Goal: Transaction & Acquisition: Book appointment/travel/reservation

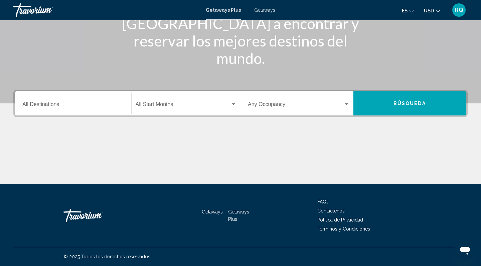
scroll to position [97, 0]
click at [51, 107] on input "Destination All Destinations" at bounding box center [73, 106] width 102 height 6
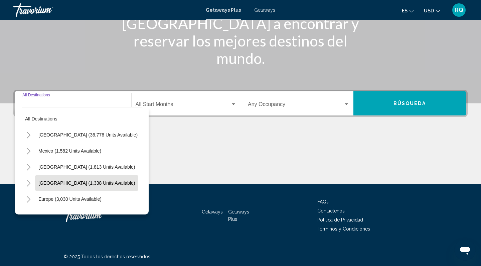
click at [67, 185] on span "[GEOGRAPHIC_DATA] (1,338 units available)" at bounding box center [86, 182] width 97 height 5
type input "**********"
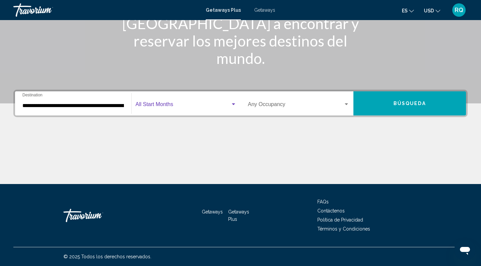
click at [173, 105] on span "Search widget" at bounding box center [183, 106] width 95 height 6
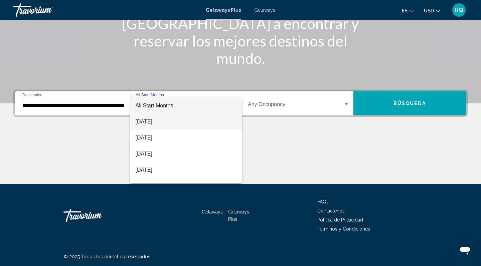
click at [162, 122] on span "[DATE]" at bounding box center [186, 122] width 101 height 16
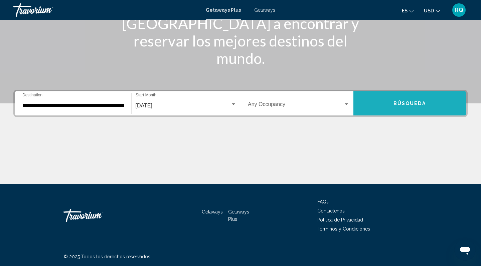
click at [395, 103] on span "Búsqueda" at bounding box center [410, 103] width 32 height 5
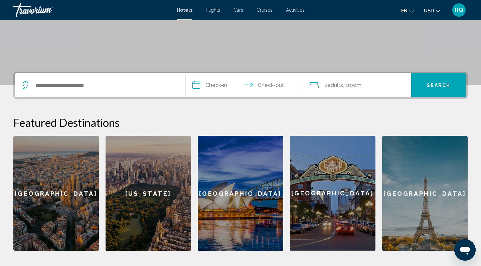
scroll to position [114, 0]
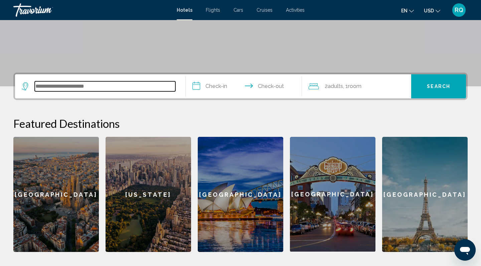
click at [89, 84] on input "Search widget" at bounding box center [105, 86] width 141 height 10
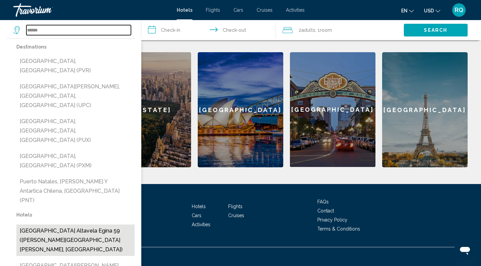
scroll to position [199, 0]
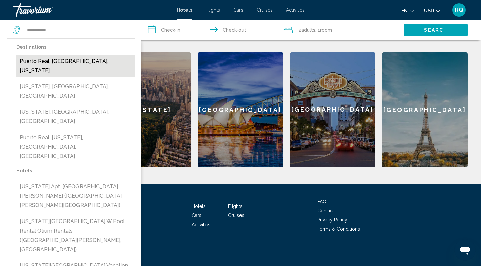
drag, startPoint x: 39, startPoint y: 34, endPoint x: 76, endPoint y: 61, distance: 45.6
click at [76, 61] on button "Puerto Real, Vieques Island, Puerto Rico" at bounding box center [75, 66] width 118 height 22
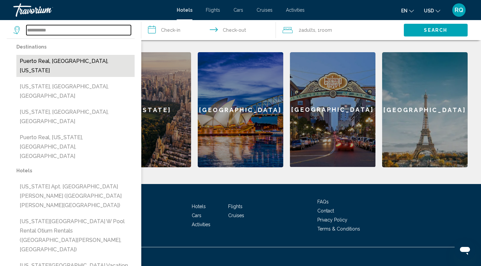
type input "**********"
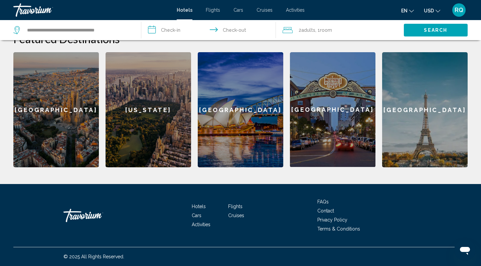
click at [193, 30] on input "**********" at bounding box center [209, 31] width 137 height 22
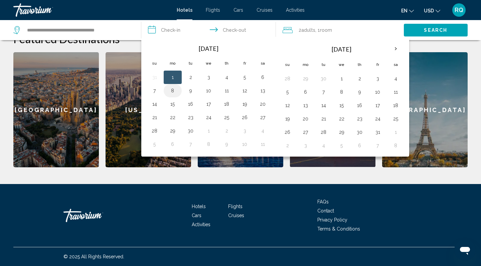
click at [174, 91] on button "8" at bounding box center [172, 90] width 11 height 9
click at [174, 80] on button "1" at bounding box center [172, 76] width 11 height 9
type input "**********"
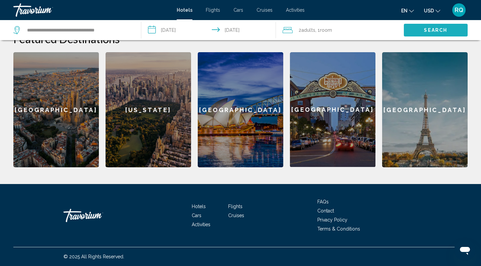
click at [436, 30] on span "Search" at bounding box center [435, 30] width 23 height 5
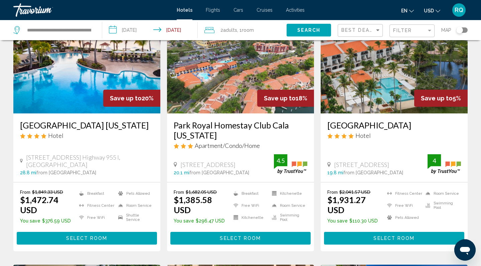
scroll to position [57, 0]
click at [96, 236] on span "Select Room" at bounding box center [86, 238] width 41 height 5
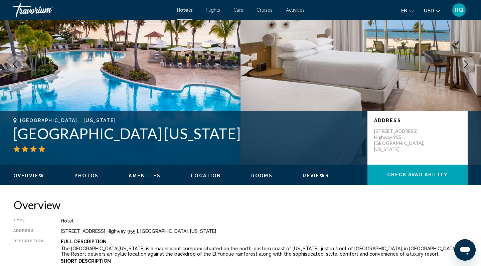
scroll to position [36, 0]
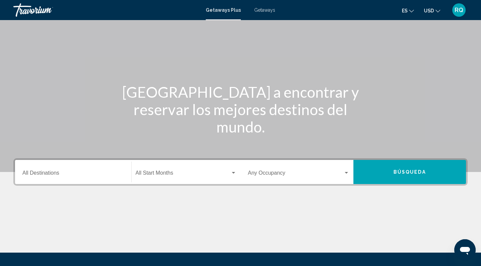
scroll to position [29, 0]
click at [41, 172] on input "Destination All Destinations" at bounding box center [73, 174] width 102 height 6
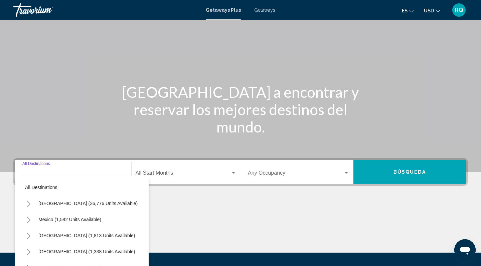
scroll to position [97, 0]
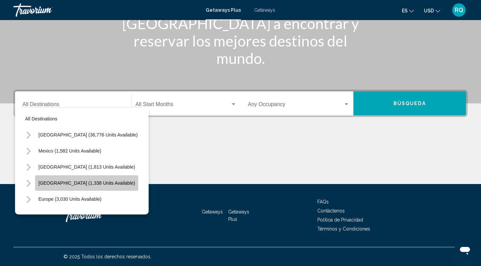
click at [74, 183] on span "[GEOGRAPHIC_DATA] (1,338 units available)" at bounding box center [86, 182] width 97 height 5
type input "**********"
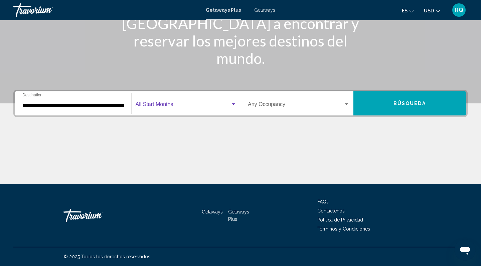
click at [172, 105] on span "Search widget" at bounding box center [183, 106] width 95 height 6
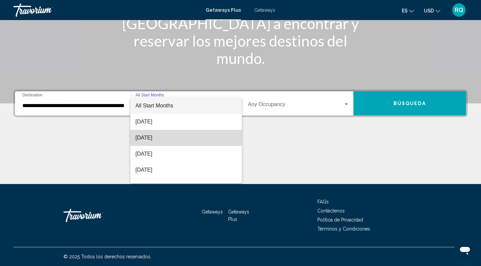
click at [168, 136] on span "[DATE]" at bounding box center [186, 138] width 101 height 16
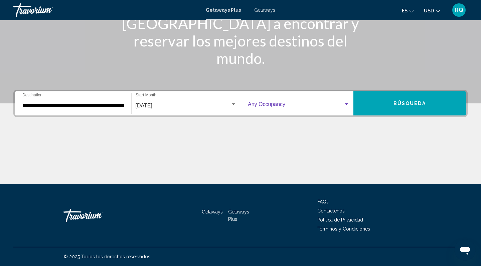
click at [317, 107] on span "Search widget" at bounding box center [296, 106] width 96 height 6
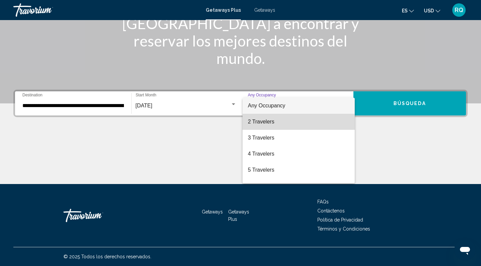
click at [272, 123] on span "2 Travelers" at bounding box center [299, 122] width 102 height 16
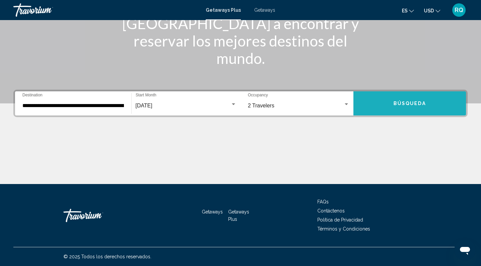
click at [390, 104] on button "Búsqueda" at bounding box center [409, 103] width 113 height 24
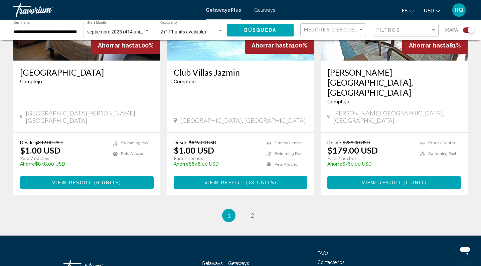
scroll to position [1041, 0]
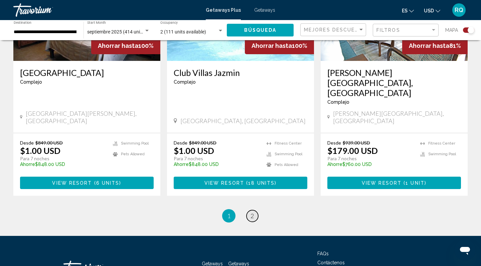
click at [250, 210] on link "page 2" at bounding box center [253, 216] width 12 height 12
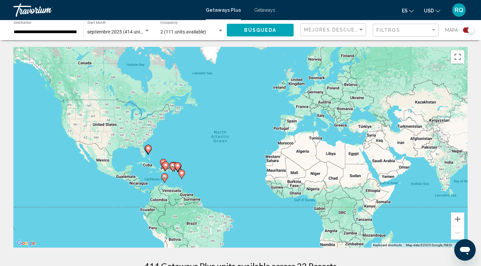
click at [125, 32] on span "septiembre 2025 (414 units available)" at bounding box center [126, 31] width 78 height 5
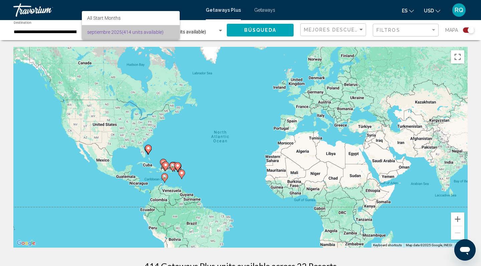
click at [125, 32] on span "septiembre 2025 (414 units available)" at bounding box center [130, 32] width 87 height 14
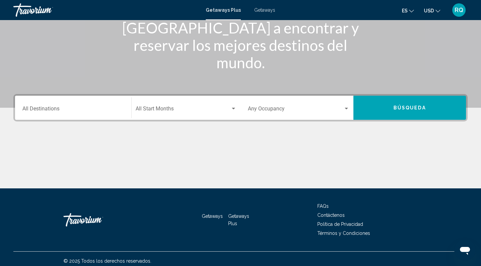
scroll to position [95, 0]
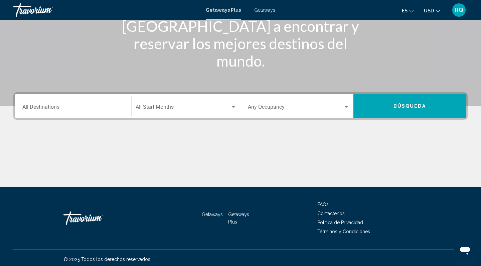
click at [44, 108] on input "Destination All Destinations" at bounding box center [73, 108] width 102 height 6
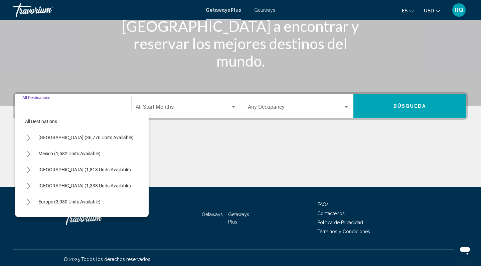
scroll to position [97, 0]
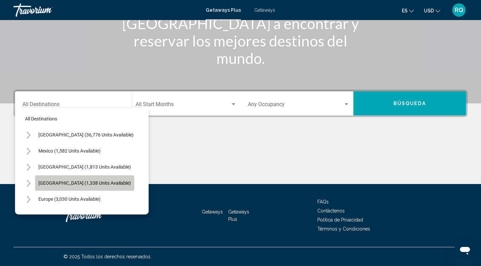
click at [55, 184] on span "[GEOGRAPHIC_DATA] (1,338 units available)" at bounding box center [84, 182] width 93 height 5
type input "**********"
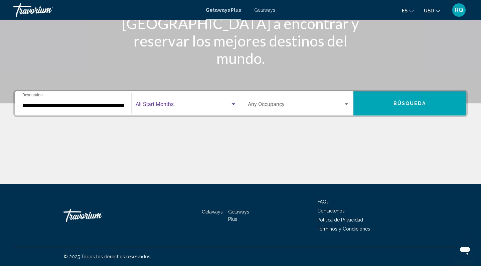
click at [159, 105] on span "Search widget" at bounding box center [183, 106] width 95 height 6
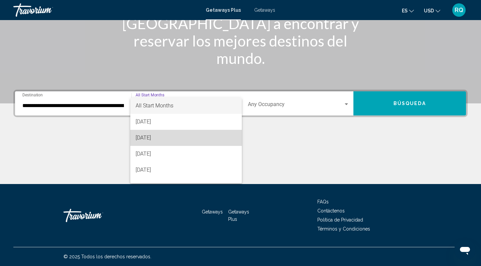
click at [162, 139] on span "September 2025" at bounding box center [186, 138] width 101 height 16
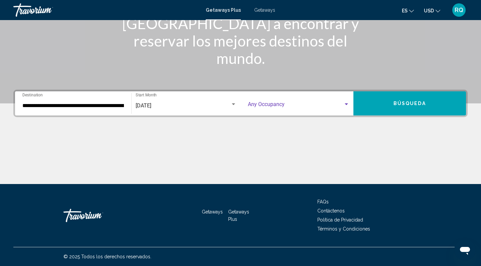
click at [273, 104] on span "Search widget" at bounding box center [296, 106] width 96 height 6
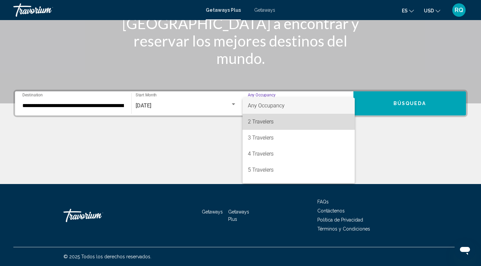
click at [276, 124] on span "2 Travelers" at bounding box center [299, 122] width 102 height 16
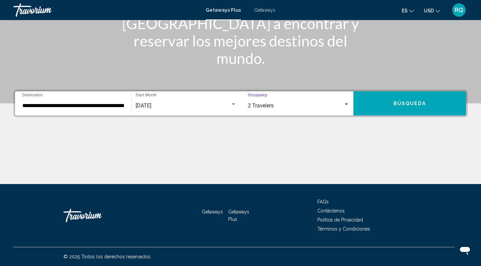
click at [294, 106] on div "2 Travelers" at bounding box center [296, 106] width 96 height 6
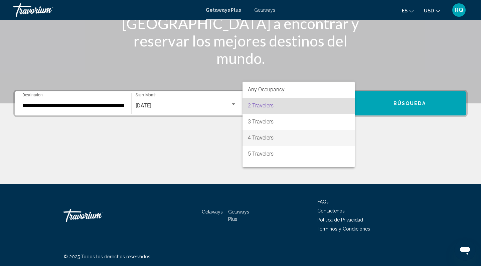
click at [278, 135] on span "4 Travelers" at bounding box center [299, 138] width 102 height 16
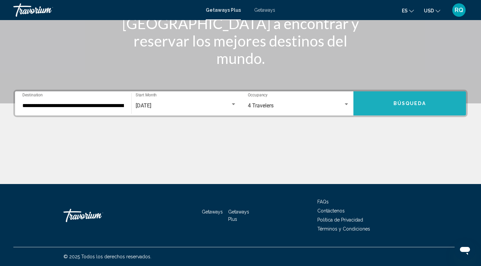
click at [404, 99] on button "Búsqueda" at bounding box center [409, 103] width 113 height 24
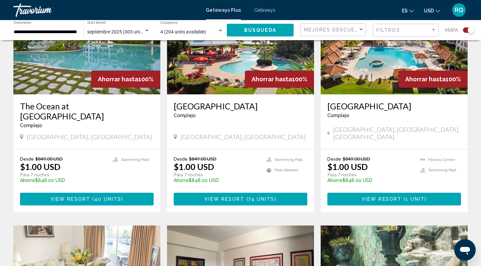
scroll to position [533, 0]
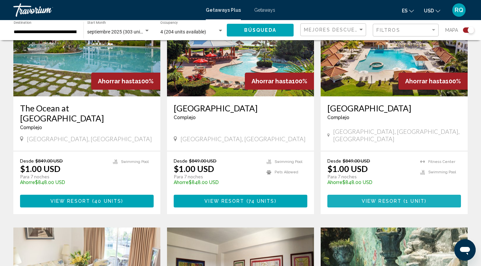
click at [400, 198] on span "View Resort" at bounding box center [382, 200] width 40 height 5
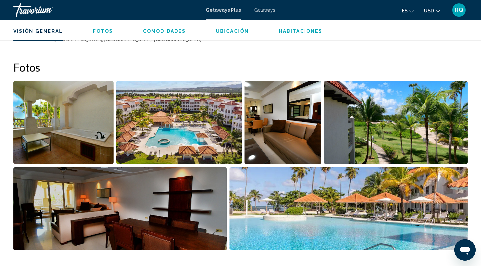
scroll to position [259, 0]
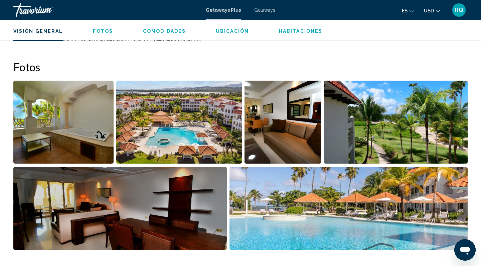
click at [94, 120] on img "Open full-screen image slider" at bounding box center [63, 122] width 100 height 83
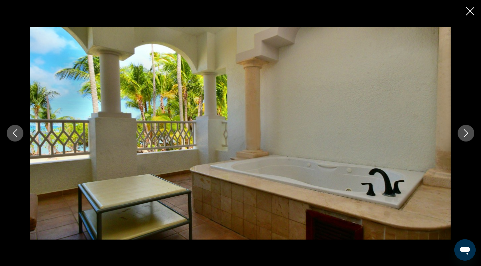
click at [465, 136] on icon "Next image" at bounding box center [466, 133] width 8 height 8
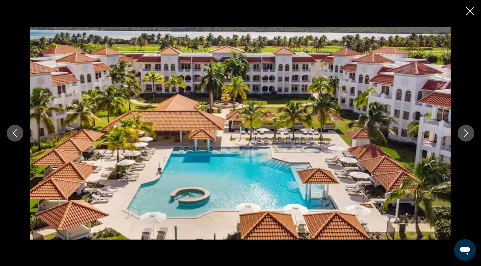
click at [465, 136] on icon "Next image" at bounding box center [466, 133] width 8 height 8
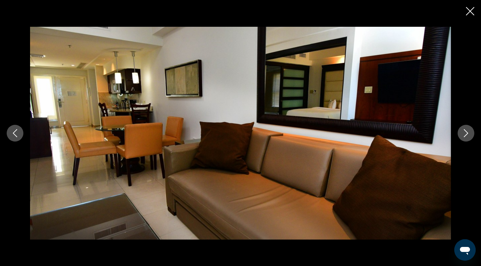
click at [465, 136] on icon "Next image" at bounding box center [466, 133] width 8 height 8
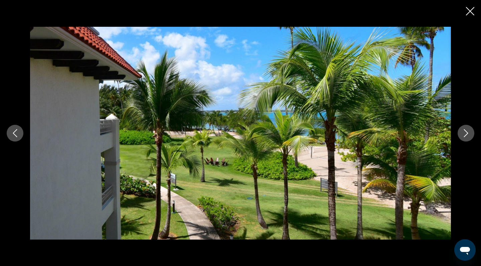
click at [465, 136] on icon "Next image" at bounding box center [466, 133] width 8 height 8
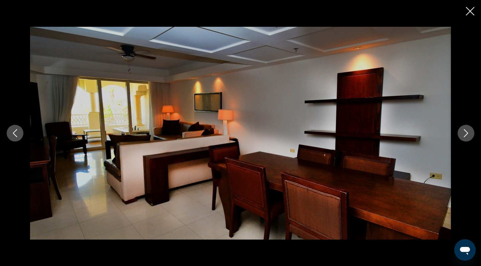
click at [465, 136] on icon "Next image" at bounding box center [466, 133] width 8 height 8
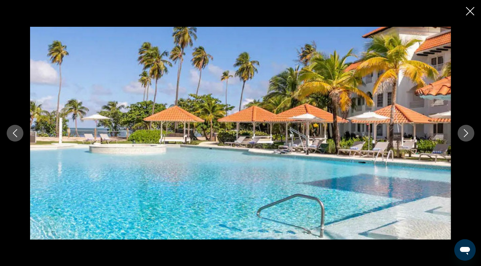
click at [465, 136] on icon "Next image" at bounding box center [466, 133] width 8 height 8
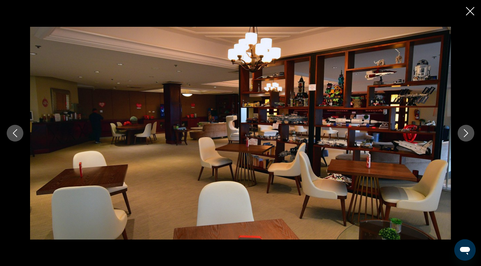
click at [465, 136] on icon "Next image" at bounding box center [466, 133] width 8 height 8
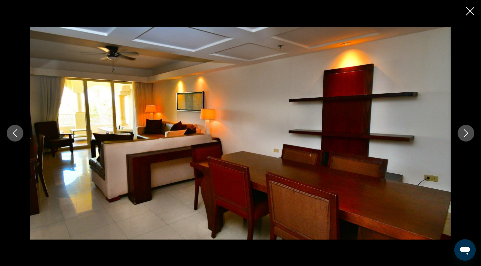
click at [465, 136] on icon "Next image" at bounding box center [466, 133] width 8 height 8
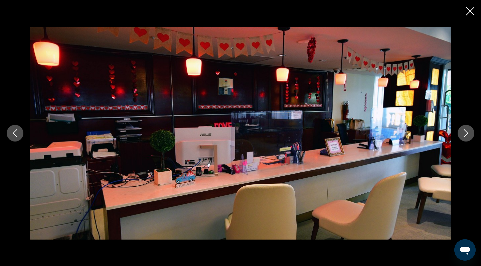
click at [465, 136] on icon "Next image" at bounding box center [466, 133] width 8 height 8
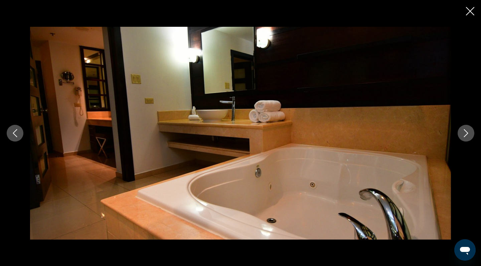
click at [465, 136] on icon "Next image" at bounding box center [466, 133] width 8 height 8
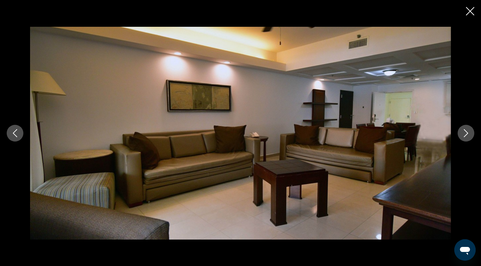
click at [465, 136] on icon "Next image" at bounding box center [466, 133] width 8 height 8
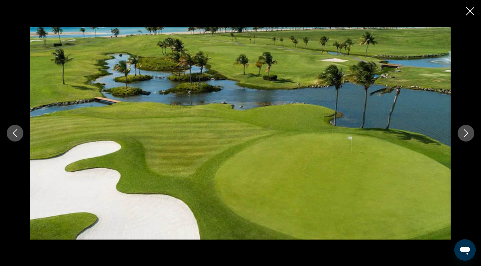
click at [465, 136] on icon "Next image" at bounding box center [466, 133] width 8 height 8
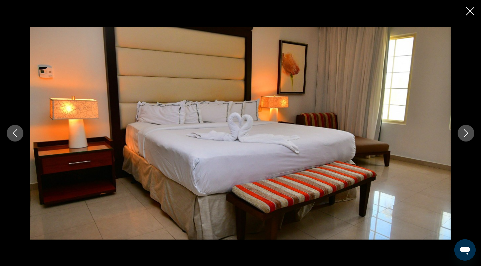
click at [465, 136] on icon "Next image" at bounding box center [466, 133] width 8 height 8
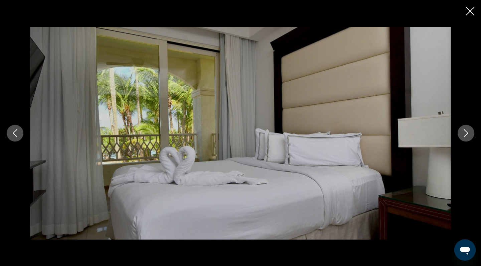
click at [465, 136] on icon "Next image" at bounding box center [466, 133] width 8 height 8
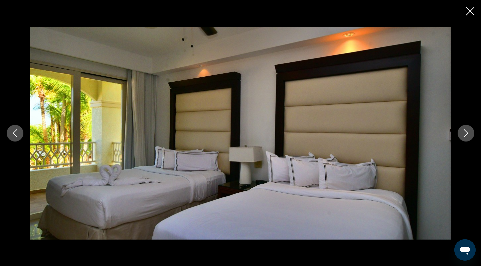
click at [465, 136] on icon "Next image" at bounding box center [466, 133] width 8 height 8
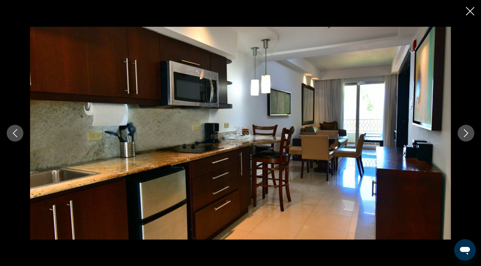
click at [465, 136] on icon "Next image" at bounding box center [466, 133] width 8 height 8
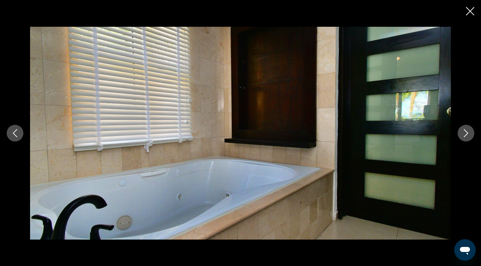
click at [467, 17] on button "Close slideshow" at bounding box center [470, 12] width 8 height 10
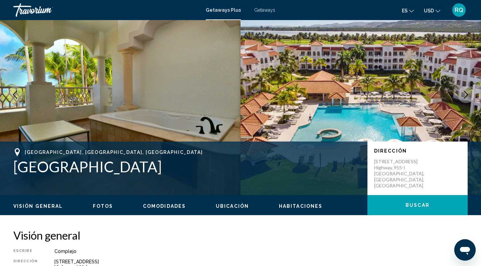
scroll to position [0, 0]
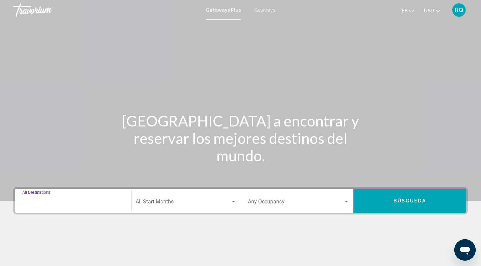
click at [75, 201] on input "Destination All Destinations" at bounding box center [73, 203] width 102 height 6
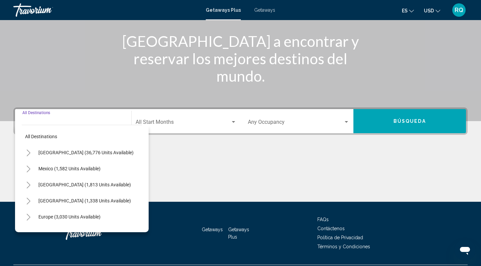
scroll to position [97, 0]
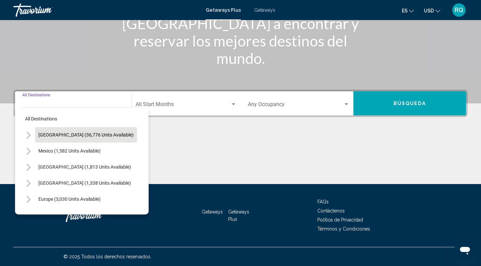
click at [84, 135] on span "[GEOGRAPHIC_DATA] (36,776 units available)" at bounding box center [85, 134] width 95 height 5
type input "**********"
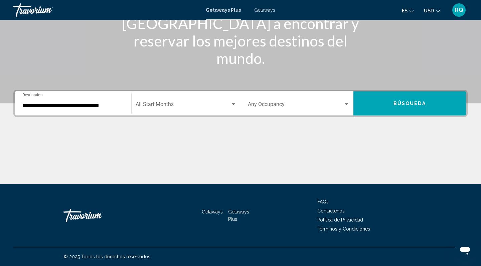
click at [175, 102] on div "Start Month All Start Months" at bounding box center [186, 103] width 101 height 21
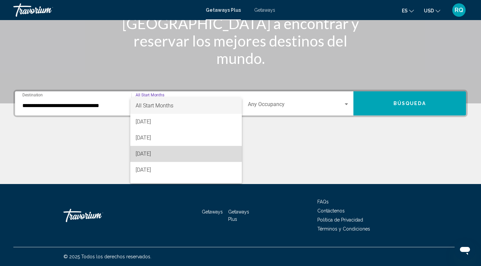
click at [167, 153] on span "[DATE]" at bounding box center [186, 154] width 101 height 16
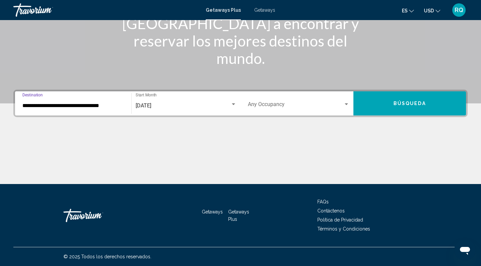
click at [94, 105] on input "**********" at bounding box center [73, 106] width 102 height 6
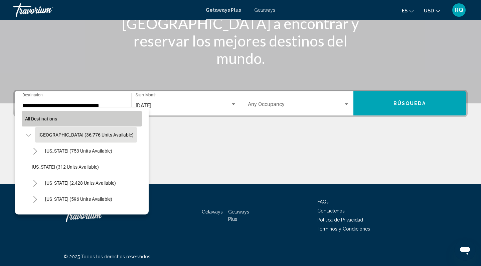
click at [44, 119] on span "All destinations" at bounding box center [41, 118] width 32 height 5
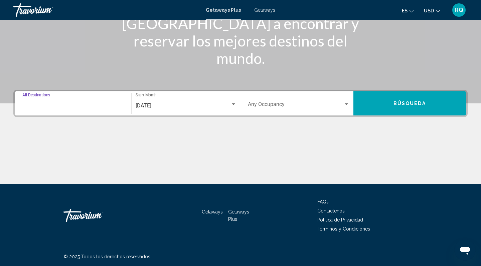
click at [52, 103] on input "Destination All Destinations" at bounding box center [73, 106] width 102 height 6
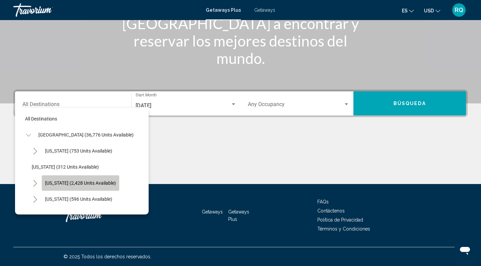
click at [92, 183] on span "California (2,428 units available)" at bounding box center [80, 182] width 71 height 5
type input "**********"
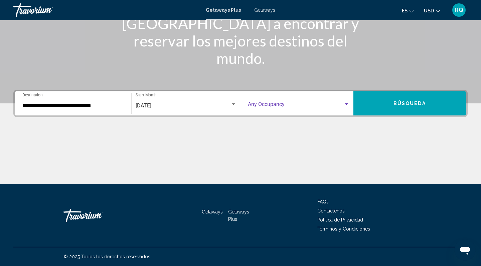
click at [280, 103] on span "Search widget" at bounding box center [296, 106] width 96 height 6
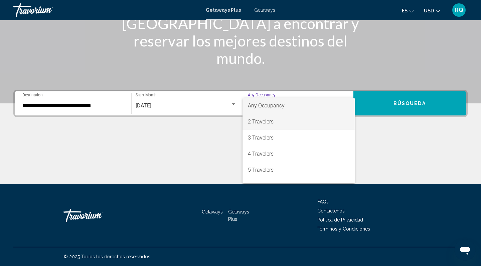
click at [274, 123] on span "2 Travelers" at bounding box center [299, 122] width 102 height 16
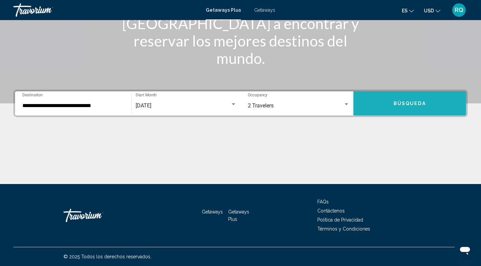
click at [397, 107] on button "Búsqueda" at bounding box center [409, 103] width 113 height 24
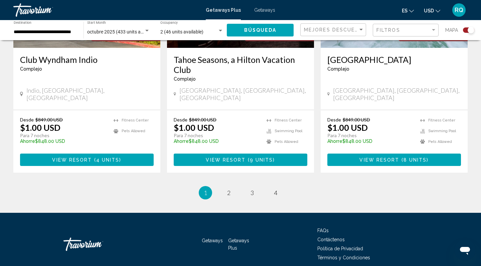
scroll to position [1061, 0]
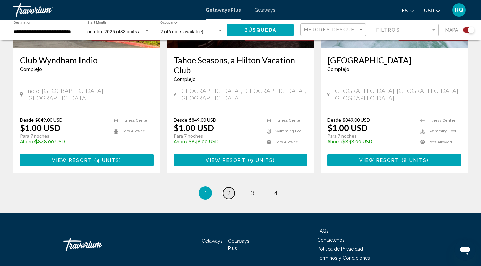
click at [227, 189] on span "2" at bounding box center [228, 192] width 3 height 7
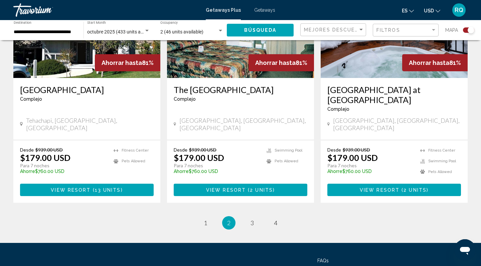
scroll to position [1051, 0]
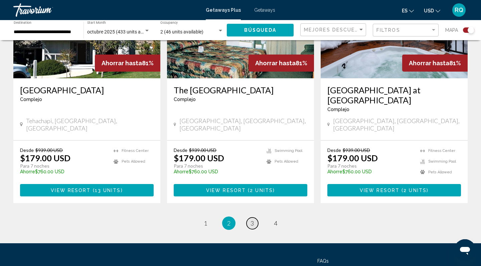
click at [253, 219] on span "3" at bounding box center [252, 222] width 3 height 7
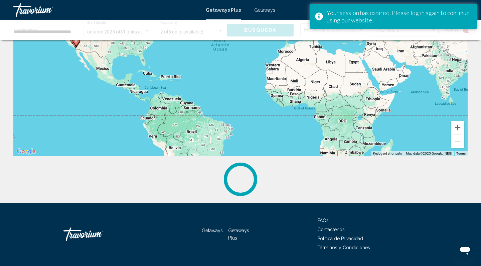
scroll to position [91, 0]
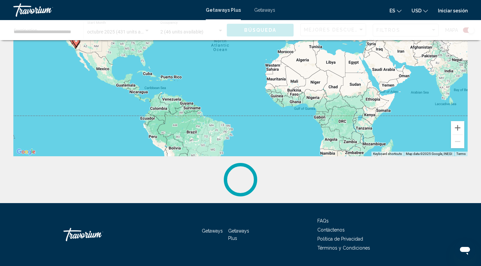
click at [223, 12] on span "Getaways Plus" at bounding box center [223, 9] width 35 height 5
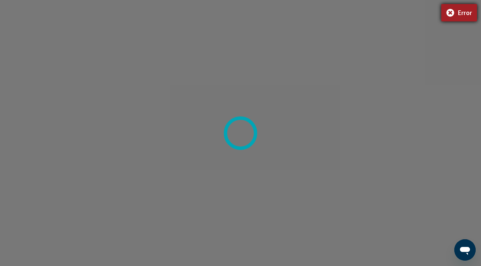
click at [451, 11] on div "Error" at bounding box center [459, 12] width 36 height 17
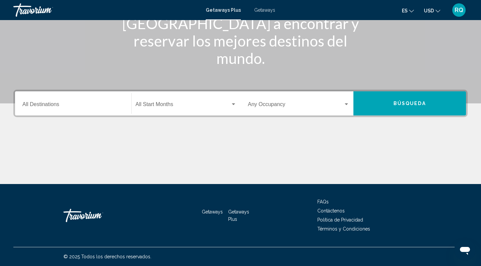
scroll to position [97, 0]
click at [65, 104] on input "Destination All Destinations" at bounding box center [73, 106] width 102 height 6
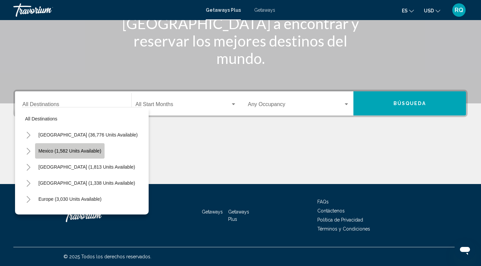
click at [70, 149] on span "Mexico (1,582 units available)" at bounding box center [69, 150] width 63 height 5
type input "**********"
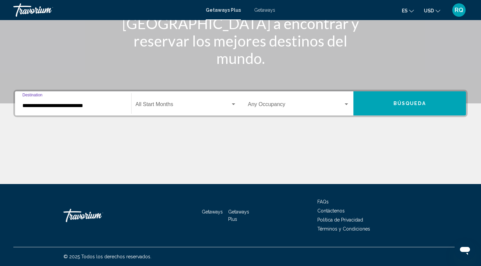
click at [177, 104] on span "Search widget" at bounding box center [183, 106] width 95 height 6
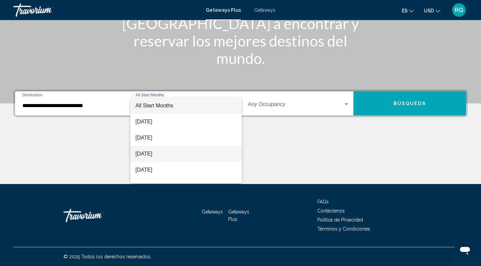
click at [168, 153] on span "[DATE]" at bounding box center [186, 154] width 101 height 16
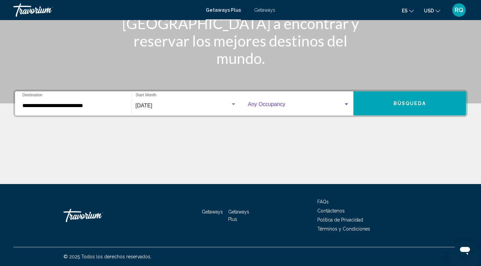
click at [300, 103] on span "Search widget" at bounding box center [296, 106] width 96 height 6
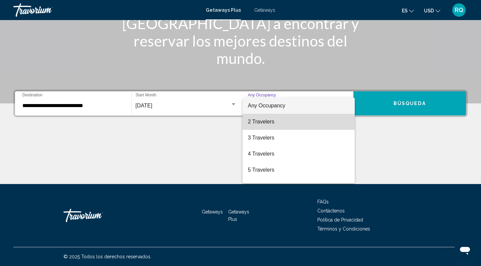
click at [291, 120] on span "2 Travelers" at bounding box center [299, 122] width 102 height 16
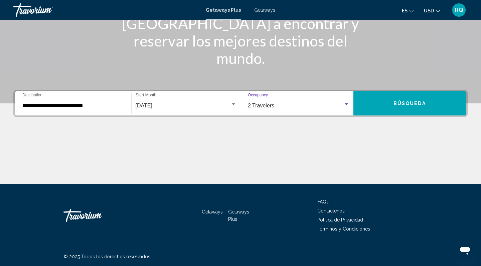
click at [408, 104] on span "Búsqueda" at bounding box center [410, 103] width 32 height 5
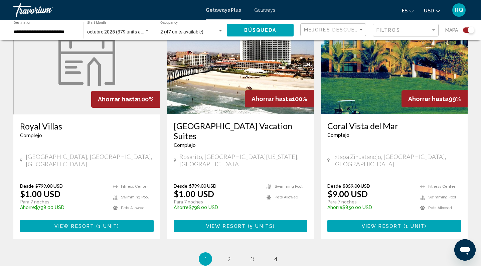
scroll to position [1011, 0]
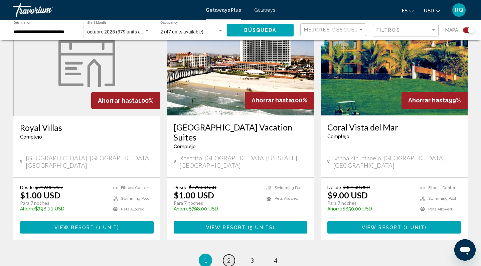
click at [229, 256] on span "2" at bounding box center [228, 259] width 3 height 7
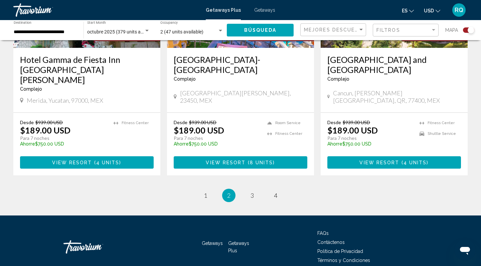
scroll to position [1061, 0]
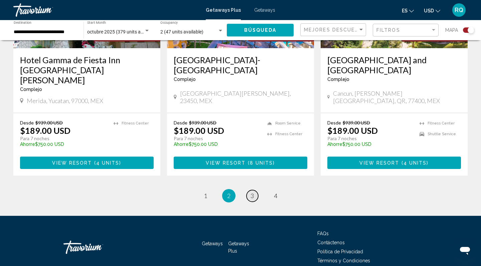
click at [253, 192] on span "3" at bounding box center [252, 195] width 3 height 7
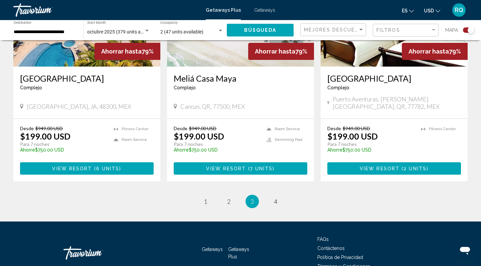
scroll to position [1037, 0]
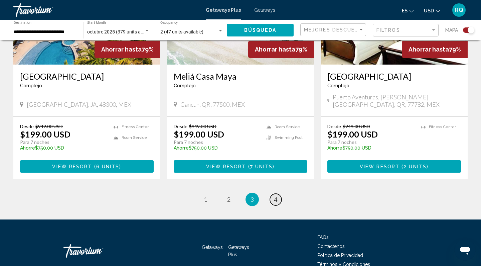
click at [277, 195] on span "4" at bounding box center [275, 198] width 3 height 7
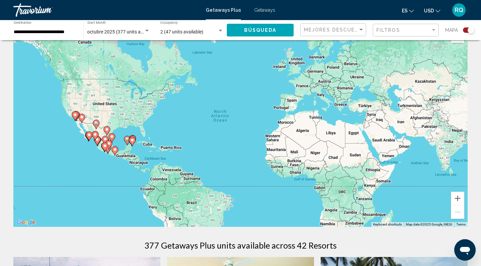
scroll to position [20, 0]
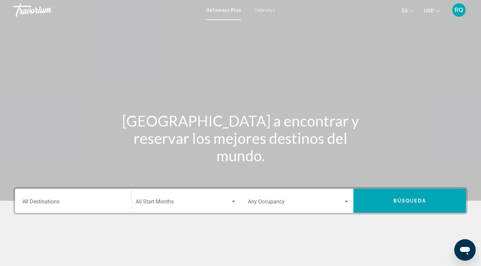
click at [56, 203] on input "Destination All Destinations" at bounding box center [73, 203] width 102 height 6
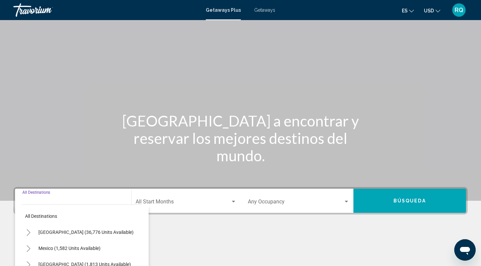
scroll to position [97, 0]
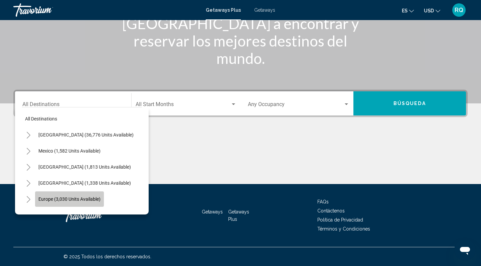
click at [61, 199] on span "Europe (3,030 units available)" at bounding box center [69, 198] width 62 height 5
type input "**********"
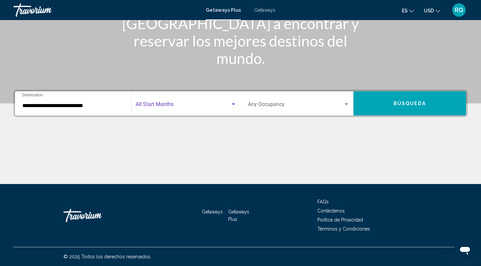
click at [176, 103] on span "Search widget" at bounding box center [183, 106] width 95 height 6
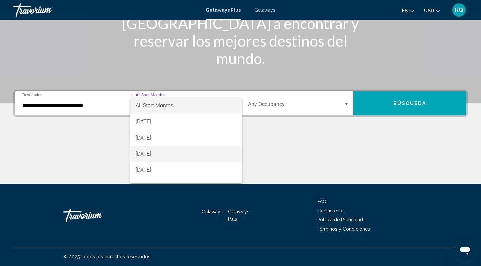
click at [164, 154] on span "October 2025" at bounding box center [186, 154] width 101 height 16
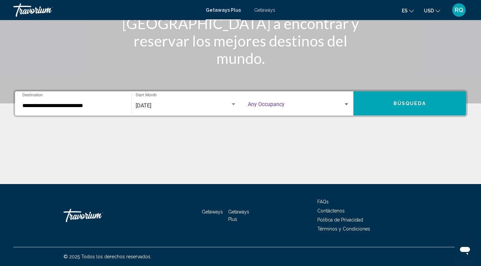
click at [307, 106] on span "Search widget" at bounding box center [296, 106] width 96 height 6
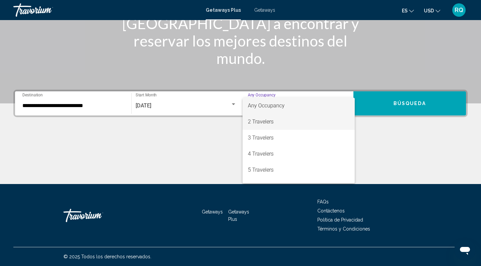
click at [290, 122] on span "2 Travelers" at bounding box center [299, 122] width 102 height 16
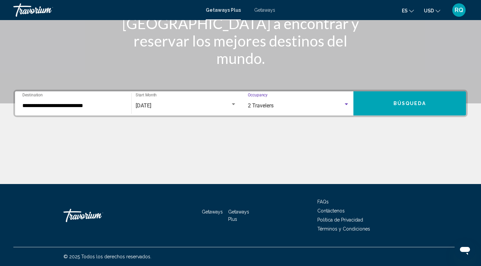
click at [392, 104] on button "Búsqueda" at bounding box center [409, 103] width 113 height 24
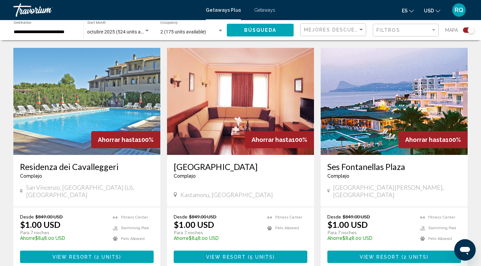
scroll to position [954, 0]
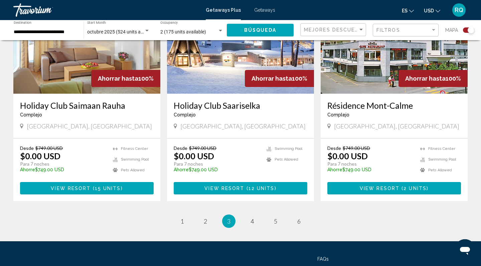
scroll to position [1010, 0]
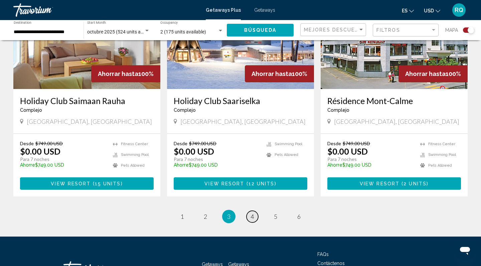
click at [252, 212] on span "4" at bounding box center [252, 215] width 3 height 7
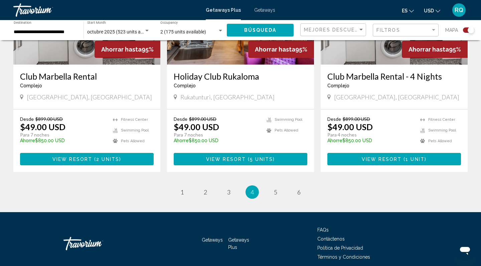
scroll to position [1018, 0]
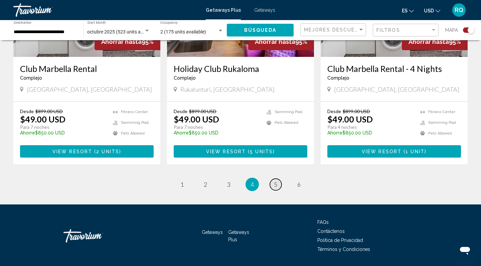
click at [275, 186] on span "5" at bounding box center [275, 183] width 3 height 7
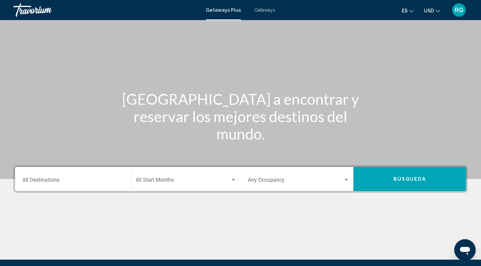
scroll to position [22, 0]
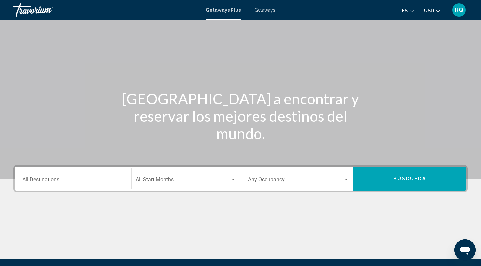
click at [62, 179] on input "Destination All Destinations" at bounding box center [73, 181] width 102 height 6
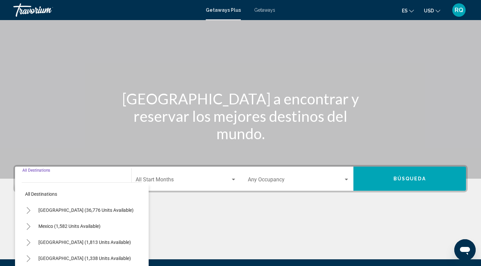
scroll to position [97, 0]
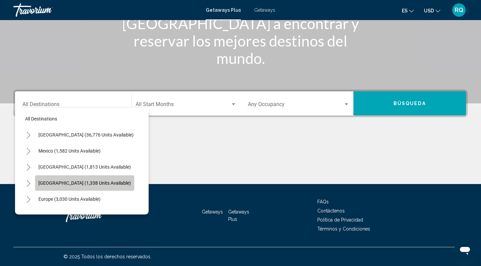
click at [80, 186] on button "[GEOGRAPHIC_DATA] (1,338 units available)" at bounding box center [84, 182] width 99 height 15
type input "**********"
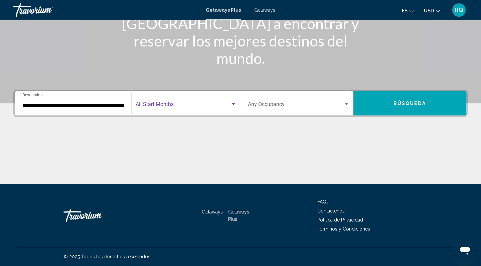
click at [195, 108] on span "Search widget" at bounding box center [183, 106] width 95 height 6
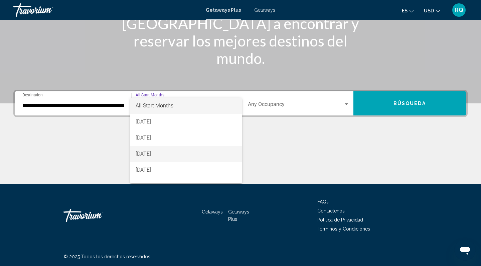
click at [169, 152] on span "October 2025" at bounding box center [186, 154] width 101 height 16
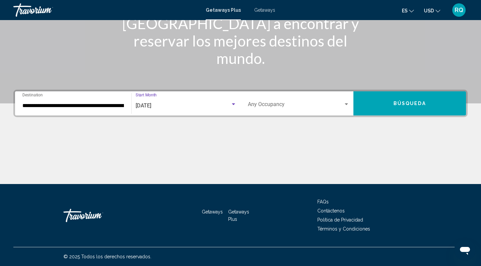
click at [296, 99] on div "Occupancy Any Occupancy" at bounding box center [299, 103] width 102 height 21
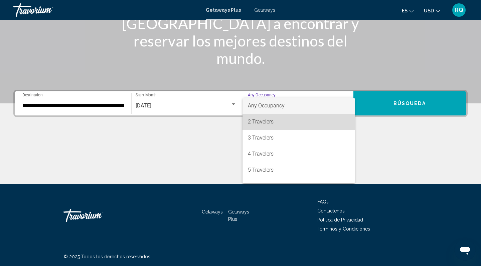
click at [279, 128] on span "2 Travelers" at bounding box center [299, 122] width 102 height 16
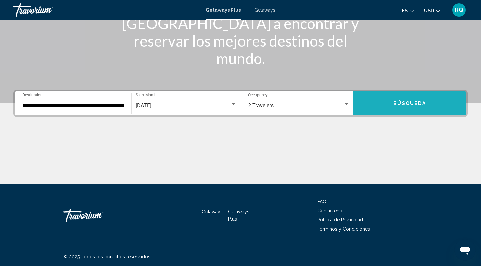
click at [382, 109] on button "Búsqueda" at bounding box center [409, 103] width 113 height 24
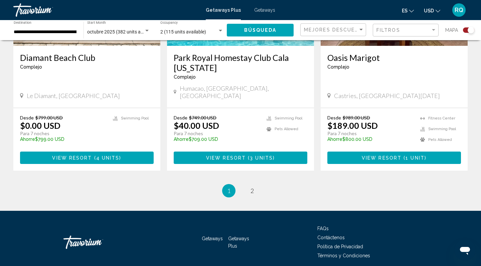
scroll to position [1041, 0]
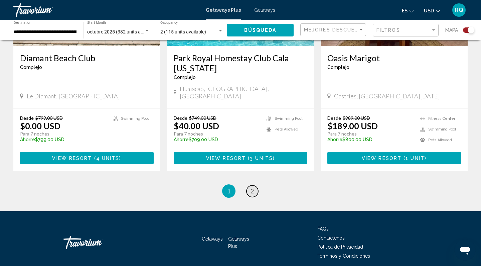
click at [253, 187] on span "2" at bounding box center [252, 190] width 3 height 7
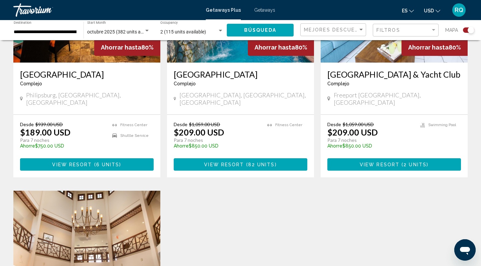
scroll to position [310, 0]
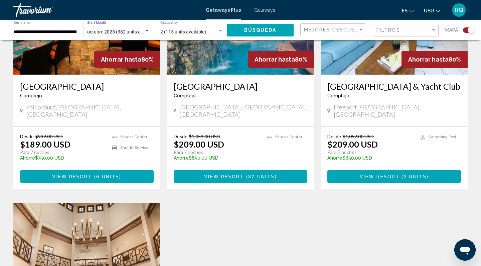
click at [126, 29] on span "octubre 2025 (382 units available)" at bounding box center [122, 31] width 71 height 5
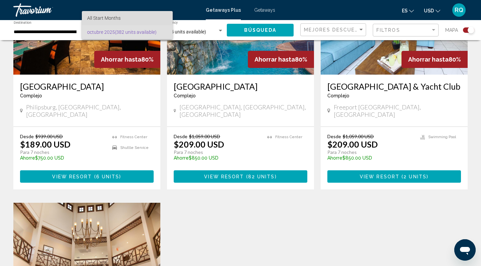
click at [118, 21] on span "All Start Months" at bounding box center [127, 18] width 80 height 14
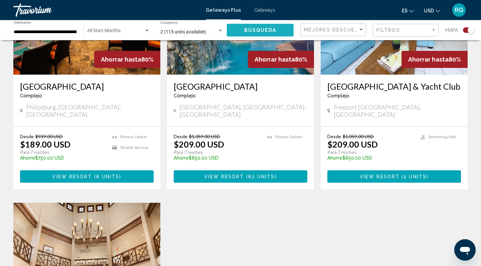
click at [259, 30] on span "Búsqueda" at bounding box center [260, 30] width 32 height 5
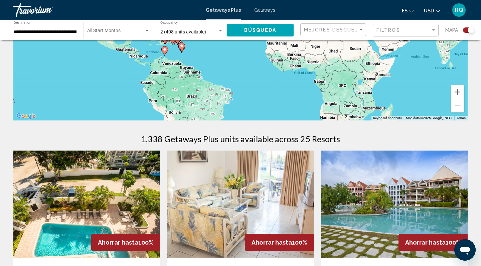
scroll to position [117, 0]
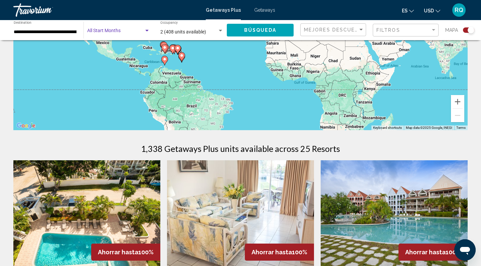
click at [133, 29] on div "Search widget" at bounding box center [118, 31] width 63 height 5
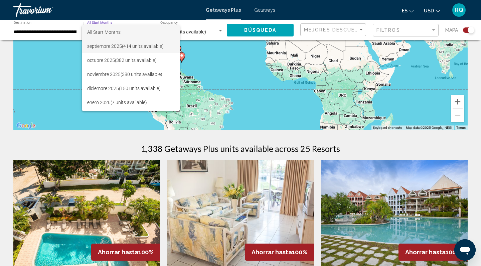
click at [128, 49] on span "septiembre 2025 (414 units available)" at bounding box center [130, 46] width 87 height 14
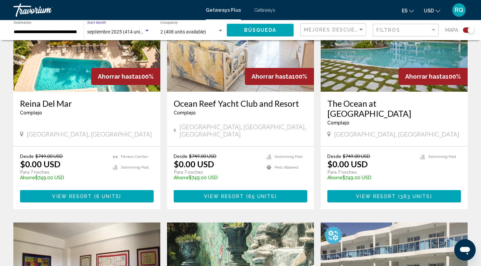
scroll to position [293, 0]
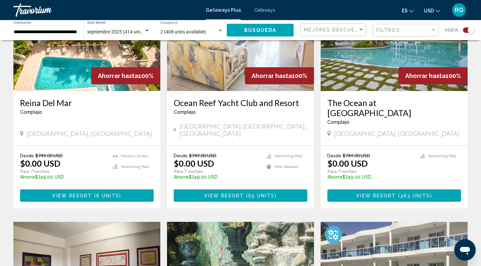
click at [273, 31] on span "Búsqueda" at bounding box center [260, 30] width 32 height 5
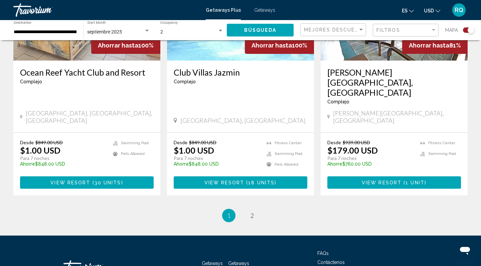
scroll to position [1041, 0]
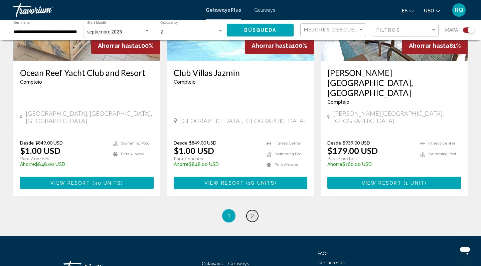
click at [253, 210] on link "page 2" at bounding box center [253, 216] width 12 height 12
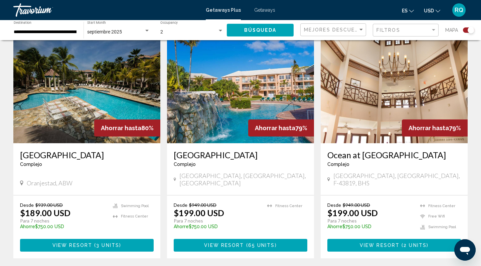
scroll to position [432, 0]
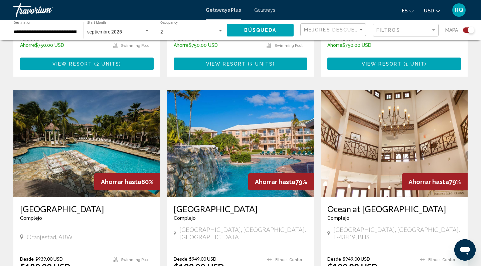
click at [124, 32] on div "septiembre 2025" at bounding box center [115, 31] width 57 height 5
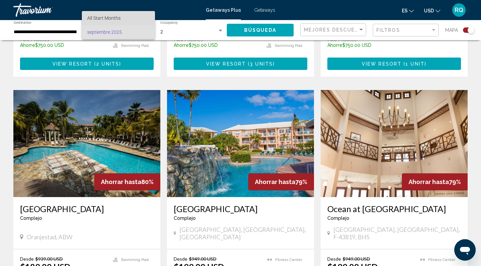
click at [123, 20] on span "All Start Months" at bounding box center [118, 18] width 62 height 14
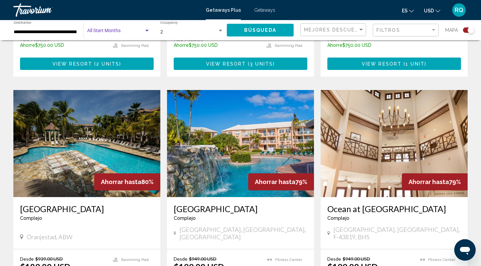
click at [242, 32] on button "Búsqueda" at bounding box center [260, 30] width 67 height 12
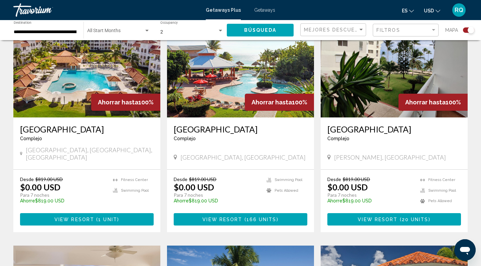
scroll to position [741, 0]
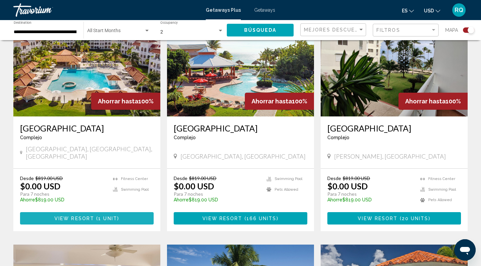
click at [120, 212] on button "View Resort ( 1 unit )" at bounding box center [87, 218] width 134 height 12
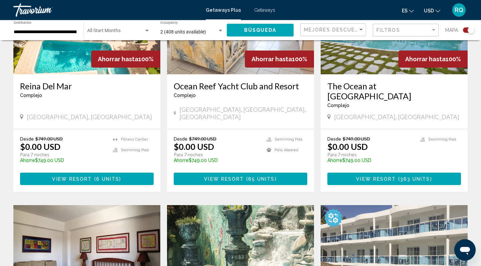
scroll to position [311, 0]
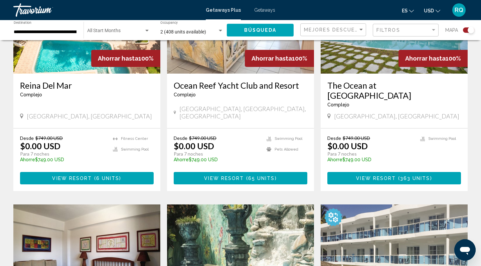
click at [230, 175] on span "View Resort" at bounding box center [224, 177] width 40 height 5
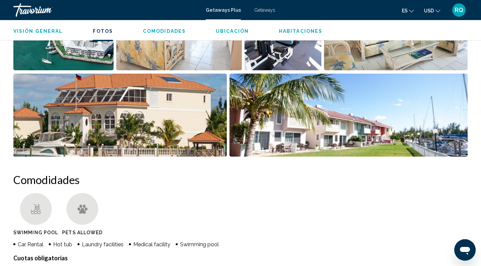
scroll to position [375, 0]
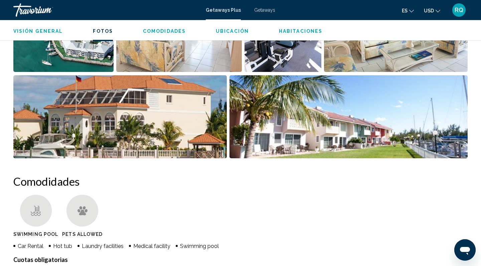
click at [230, 11] on span "Getaways Plus" at bounding box center [223, 9] width 35 height 5
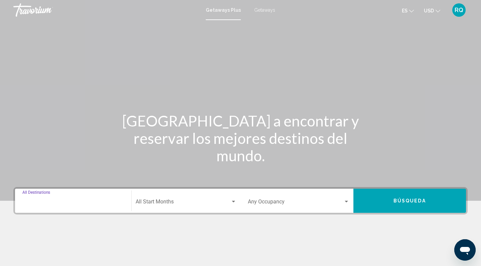
click at [83, 201] on input "Destination All Destinations" at bounding box center [73, 203] width 102 height 6
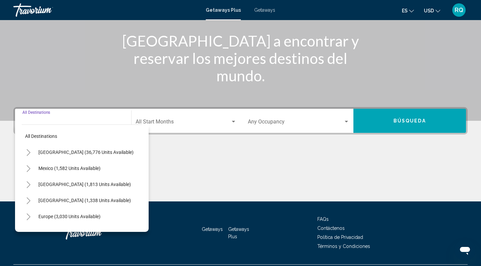
scroll to position [97, 0]
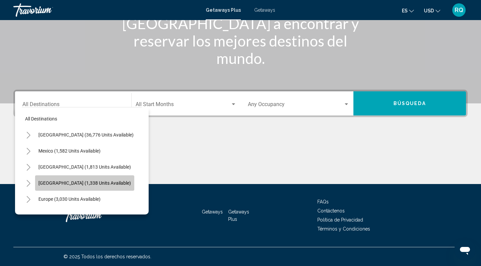
click at [82, 184] on span "[GEOGRAPHIC_DATA] (1,338 units available)" at bounding box center [84, 182] width 93 height 5
type input "**********"
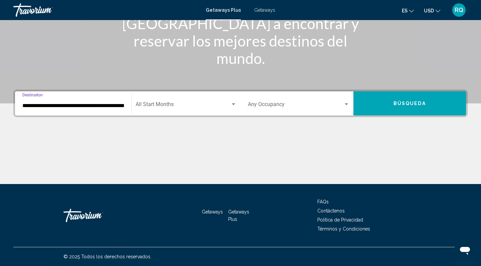
click at [293, 106] on span "Search widget" at bounding box center [296, 106] width 96 height 6
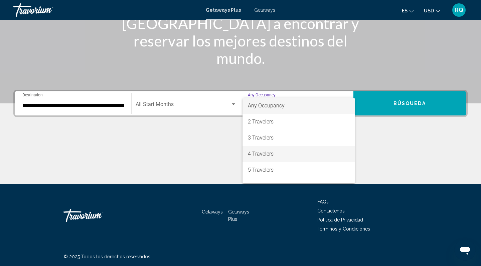
click at [277, 158] on span "4 Travelers" at bounding box center [299, 154] width 102 height 16
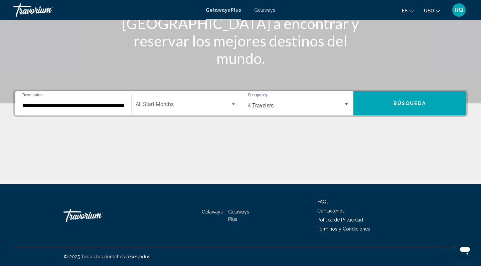
click at [387, 104] on button "Búsqueda" at bounding box center [409, 103] width 113 height 24
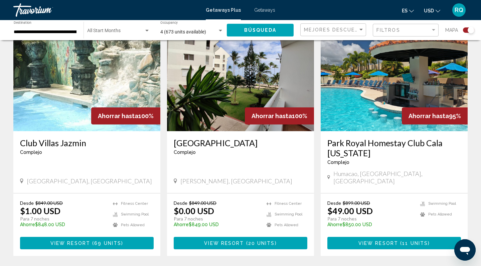
scroll to position [963, 0]
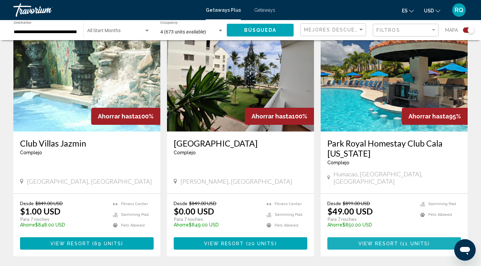
click at [399, 241] on span "Main content" at bounding box center [399, 243] width 2 height 5
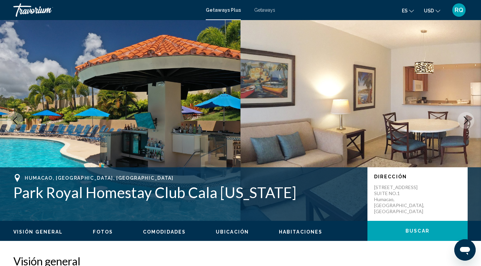
click at [221, 10] on span "Getaways Plus" at bounding box center [223, 9] width 35 height 5
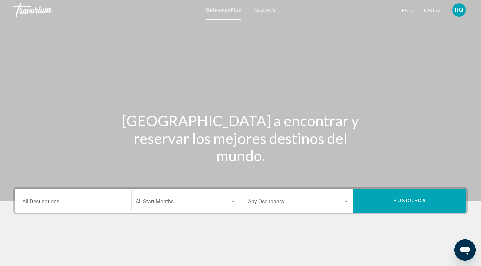
click at [105, 196] on div "Destination All Destinations" at bounding box center [73, 200] width 102 height 21
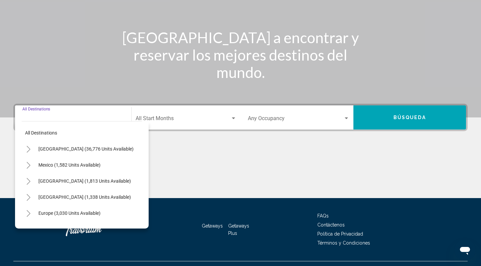
scroll to position [97, 0]
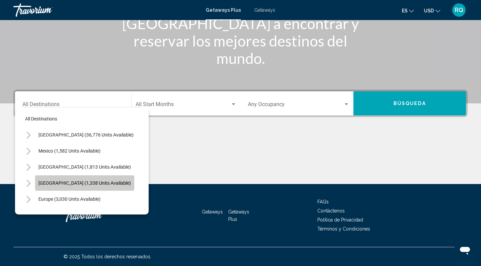
click at [80, 181] on span "[GEOGRAPHIC_DATA] (1,338 units available)" at bounding box center [84, 182] width 93 height 5
type input "**********"
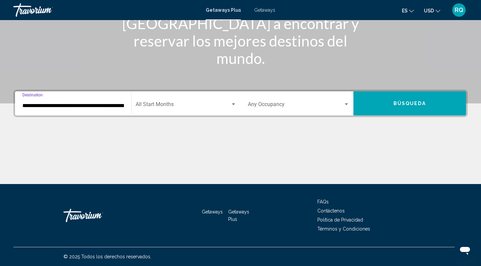
click at [173, 103] on span "Search widget" at bounding box center [183, 106] width 95 height 6
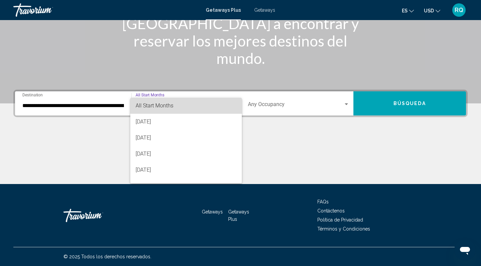
click at [176, 109] on span "All Start Months" at bounding box center [186, 106] width 101 height 16
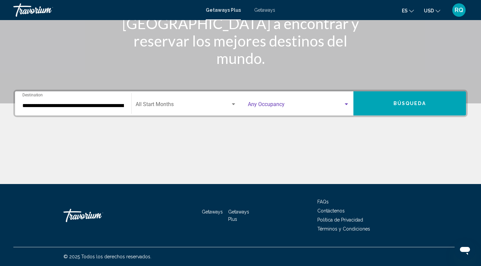
click at [272, 106] on span "Search widget" at bounding box center [296, 106] width 96 height 6
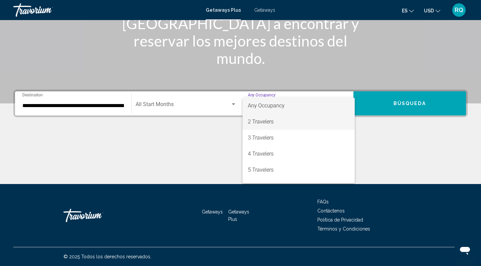
click at [274, 124] on span "2 Travelers" at bounding box center [299, 122] width 102 height 16
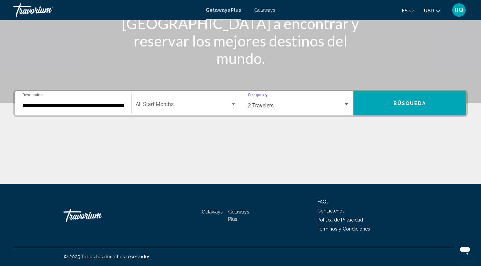
click at [369, 105] on button "Búsqueda" at bounding box center [409, 103] width 113 height 24
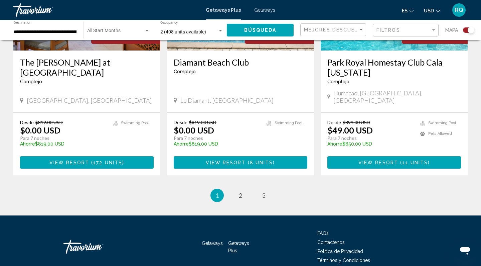
scroll to position [1041, 0]
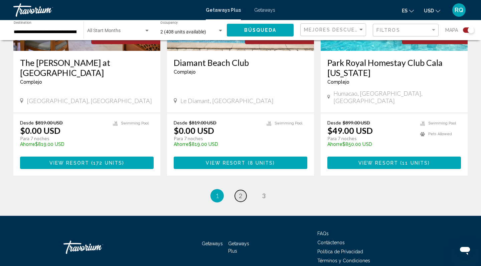
click at [238, 190] on link "page 2" at bounding box center [241, 196] width 12 height 12
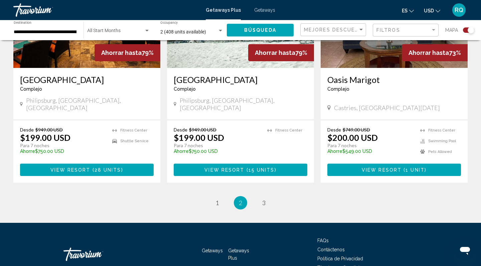
scroll to position [1041, 0]
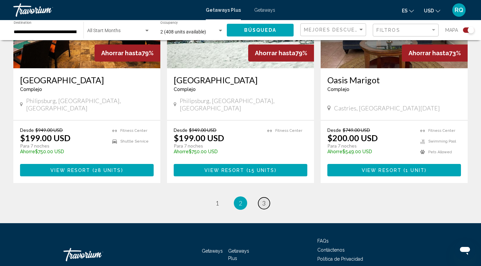
click at [262, 199] on span "3" at bounding box center [263, 202] width 3 height 7
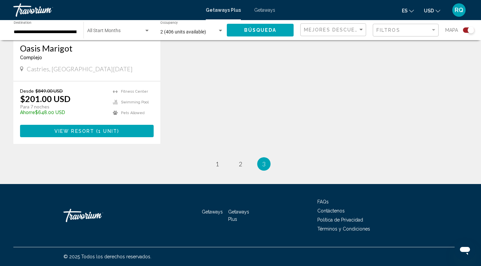
scroll to position [348, 0]
click at [219, 164] on link "page 1" at bounding box center [217, 164] width 12 height 12
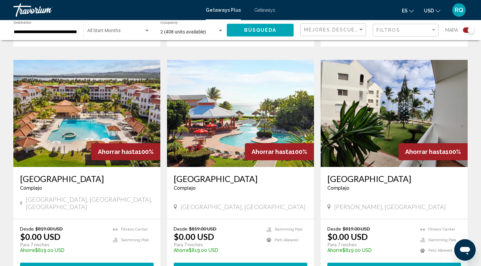
scroll to position [691, 0]
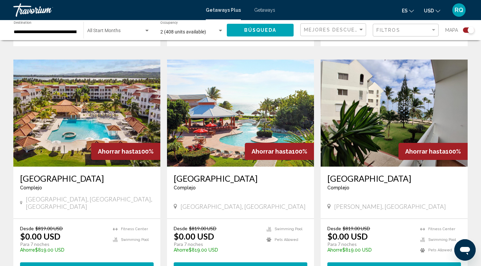
click at [104, 265] on span "1 unit" at bounding box center [107, 268] width 19 height 5
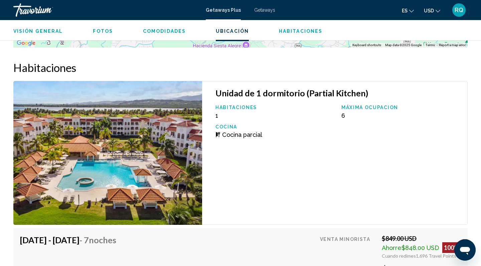
scroll to position [975, 0]
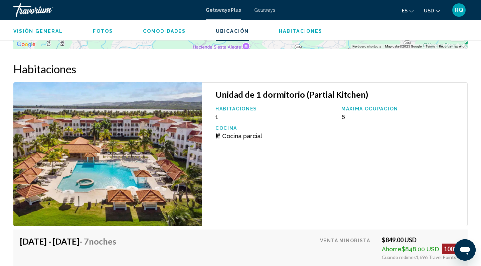
click at [159, 90] on img "Main content" at bounding box center [107, 154] width 189 height 144
click at [162, 117] on img "Main content" at bounding box center [107, 154] width 189 height 144
click at [244, 137] on span "Cocina parcial" at bounding box center [242, 135] width 40 height 7
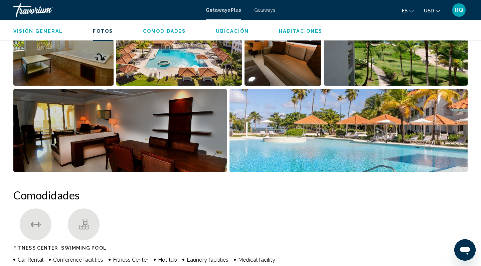
scroll to position [339, 0]
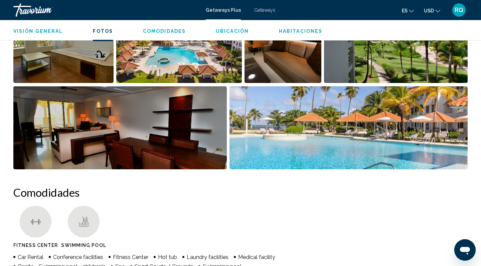
click at [197, 127] on img "Open full-screen image slider" at bounding box center [119, 127] width 213 height 83
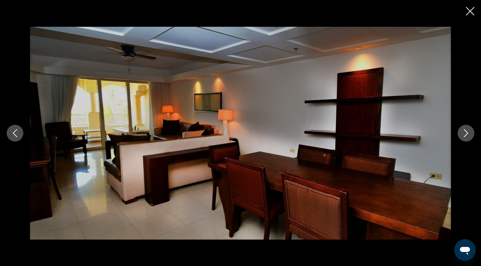
click at [466, 130] on icon "Next image" at bounding box center [466, 133] width 8 height 8
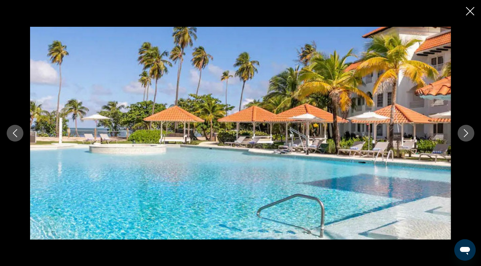
click at [466, 130] on icon "Next image" at bounding box center [466, 133] width 8 height 8
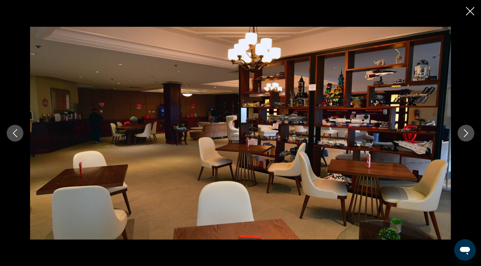
click at [466, 130] on icon "Next image" at bounding box center [466, 133] width 8 height 8
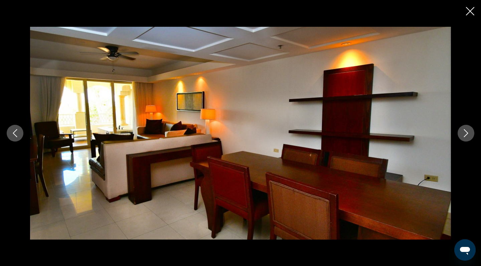
click at [466, 130] on icon "Next image" at bounding box center [466, 133] width 8 height 8
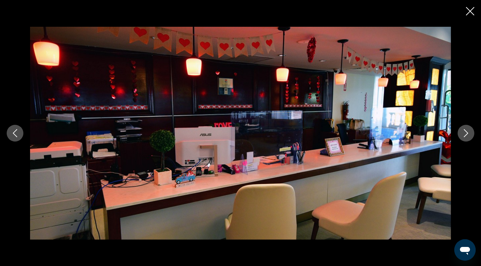
click at [466, 130] on icon "Next image" at bounding box center [466, 133] width 8 height 8
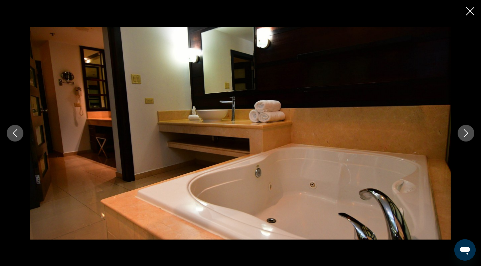
click at [466, 130] on icon "Next image" at bounding box center [466, 133] width 8 height 8
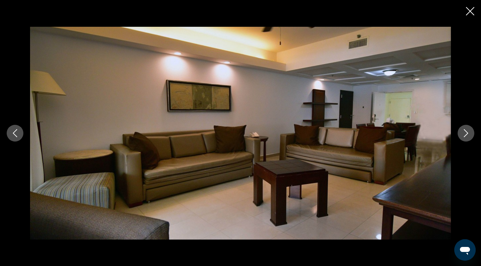
click at [466, 130] on icon "Next image" at bounding box center [466, 133] width 8 height 8
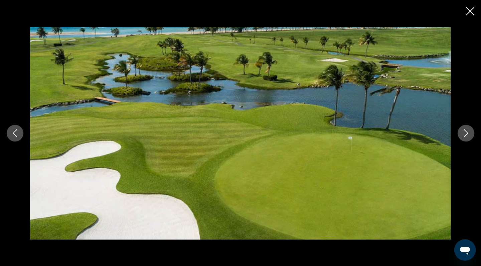
click at [466, 130] on icon "Next image" at bounding box center [466, 133] width 8 height 8
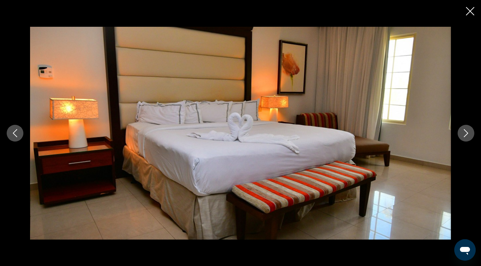
click at [466, 130] on icon "Next image" at bounding box center [466, 133] width 8 height 8
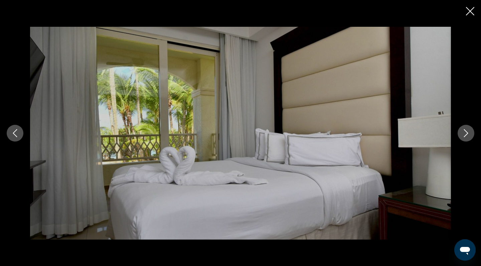
click at [466, 130] on icon "Next image" at bounding box center [466, 133] width 8 height 8
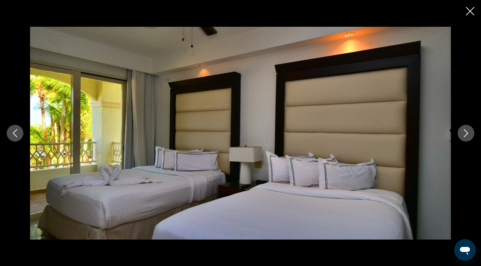
click at [466, 130] on icon "Next image" at bounding box center [466, 133] width 8 height 8
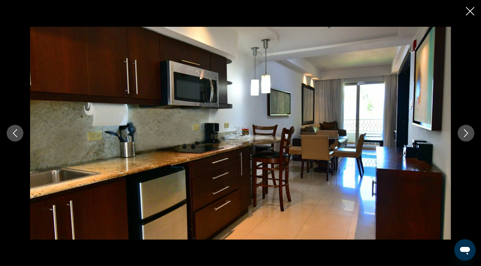
click at [466, 130] on icon "Next image" at bounding box center [466, 133] width 8 height 8
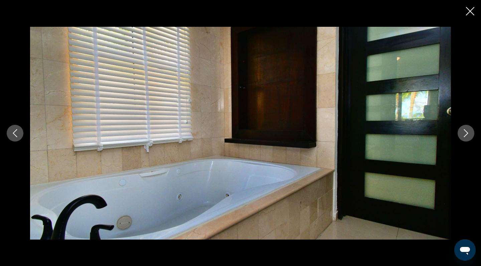
click at [466, 130] on icon "Next image" at bounding box center [466, 133] width 8 height 8
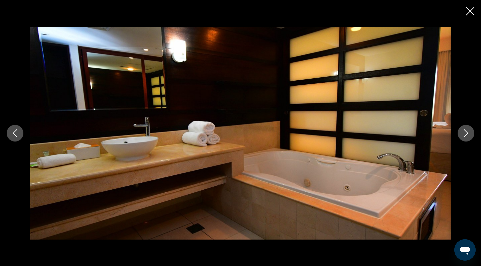
click at [466, 130] on icon "Next image" at bounding box center [466, 133] width 8 height 8
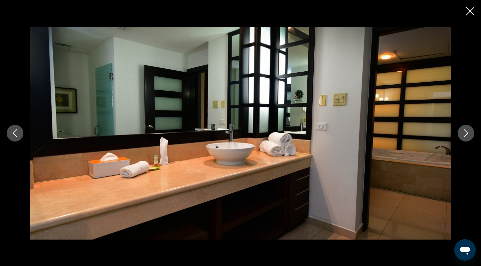
click at [466, 130] on icon "Next image" at bounding box center [466, 133] width 8 height 8
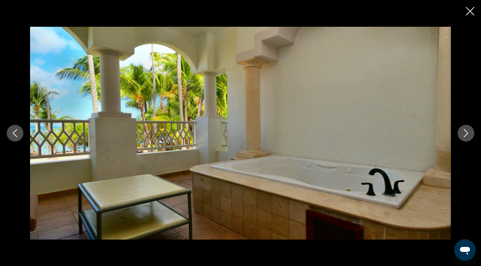
click at [469, 17] on button "Close slideshow" at bounding box center [470, 12] width 8 height 10
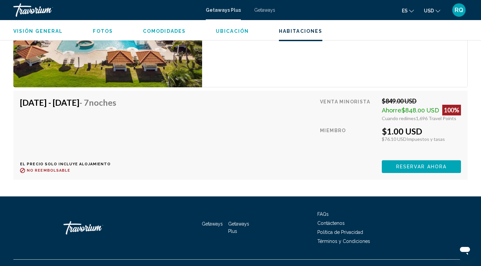
scroll to position [1112, 0]
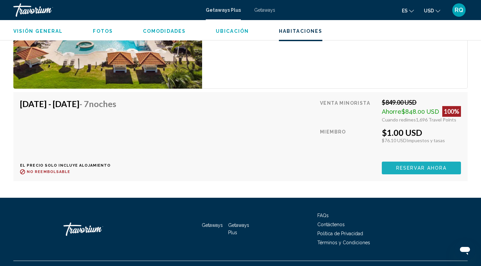
click at [402, 169] on span "Reservar ahora" at bounding box center [421, 167] width 50 height 5
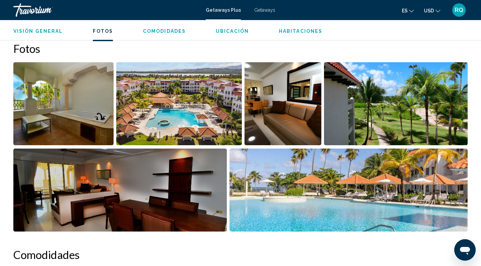
scroll to position [274, 0]
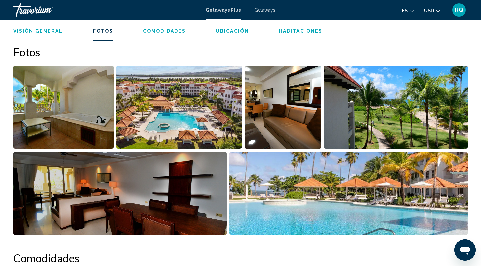
click at [225, 11] on span "Getaways Plus" at bounding box center [223, 9] width 35 height 5
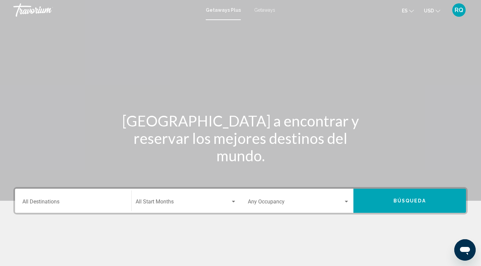
click at [96, 197] on div "Destination All Destinations" at bounding box center [73, 200] width 102 height 21
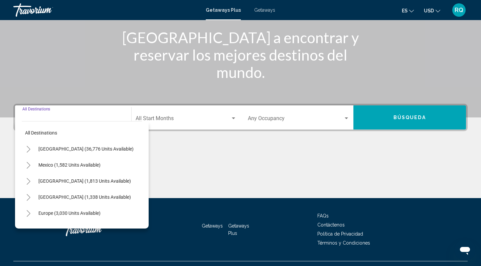
scroll to position [97, 0]
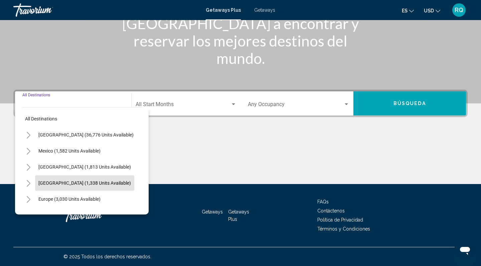
click at [96, 178] on button "[GEOGRAPHIC_DATA] (1,338 units available)" at bounding box center [84, 182] width 99 height 15
type input "**********"
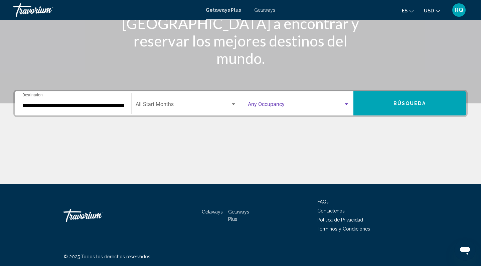
click at [261, 104] on span "Search widget" at bounding box center [296, 106] width 96 height 6
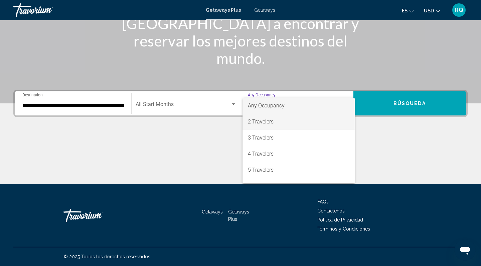
click at [267, 123] on span "2 Travelers" at bounding box center [299, 122] width 102 height 16
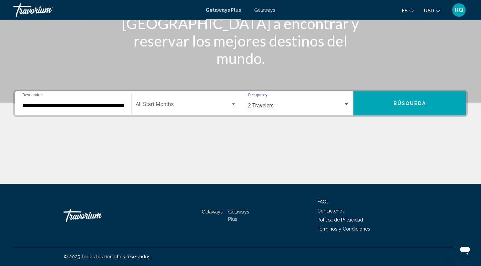
click at [389, 98] on button "Búsqueda" at bounding box center [409, 103] width 113 height 24
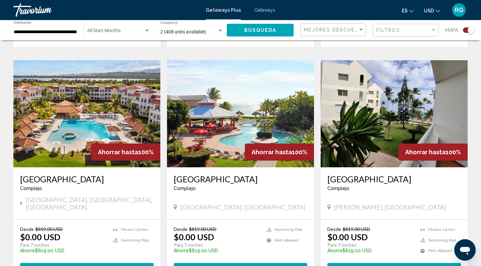
scroll to position [690, 0]
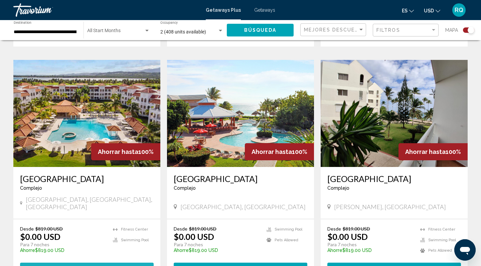
click at [128, 262] on button "View Resort ( 1 unit )" at bounding box center [87, 268] width 134 height 12
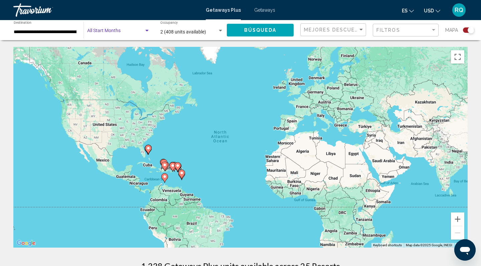
click at [127, 33] on span "Search widget" at bounding box center [115, 31] width 57 height 5
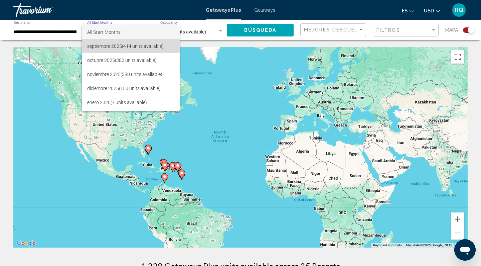
click at [129, 48] on span "septiembre 2025 (414 units available)" at bounding box center [130, 46] width 87 height 14
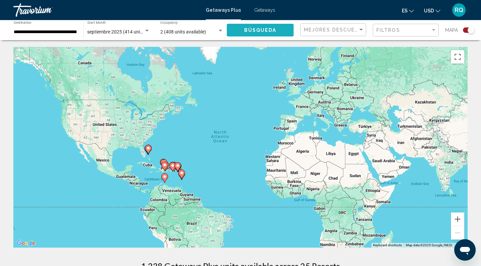
click at [259, 32] on span "Búsqueda" at bounding box center [260, 30] width 32 height 5
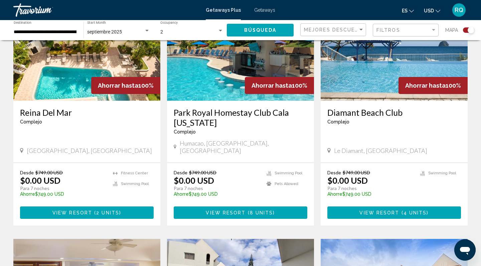
scroll to position [284, 0]
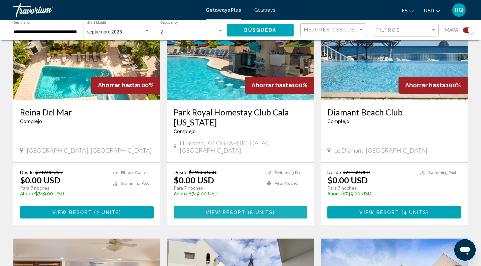
click at [264, 209] on span "8 units" at bounding box center [261, 211] width 23 height 5
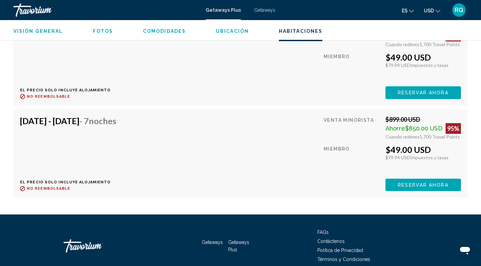
scroll to position [1265, 0]
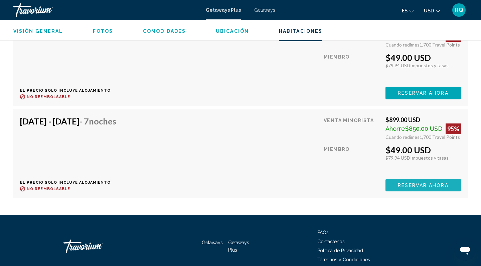
click at [401, 182] on span "Reservar ahora" at bounding box center [423, 184] width 50 height 5
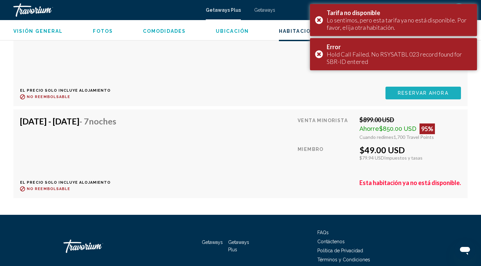
click at [408, 91] on span "Reservar ahora" at bounding box center [423, 93] width 50 height 5
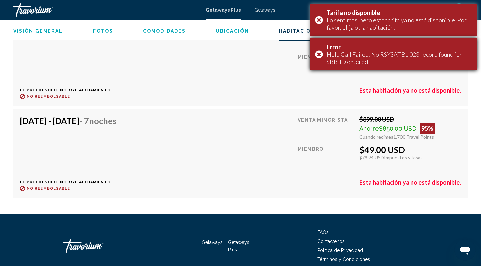
click at [320, 54] on div "Error Hold Call Failed. No RSYSATBL 023 record found for SBR-ID entered" at bounding box center [393, 54] width 167 height 32
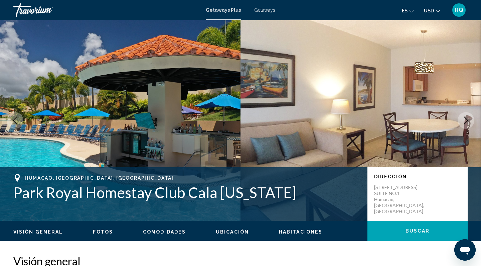
scroll to position [0, 0]
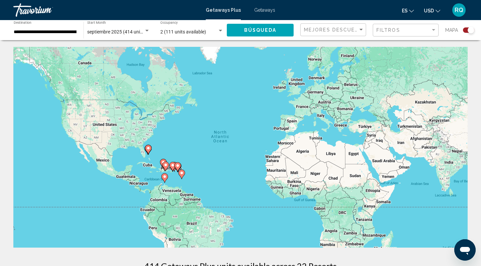
click at [119, 31] on span "septiembre 2025 (414 units available)" at bounding box center [126, 31] width 78 height 5
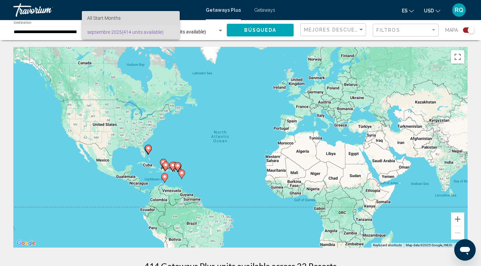
click at [119, 15] on span "All Start Months" at bounding box center [130, 18] width 87 height 14
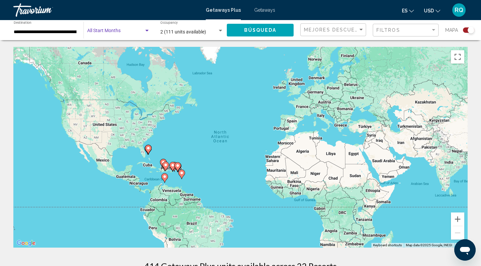
click at [251, 28] on span "Búsqueda" at bounding box center [260, 30] width 32 height 5
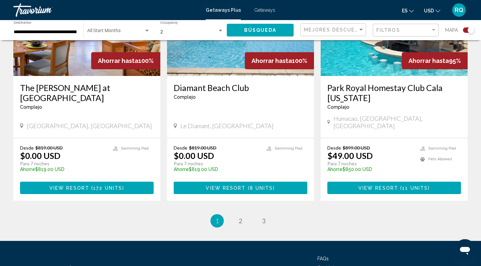
scroll to position [1012, 0]
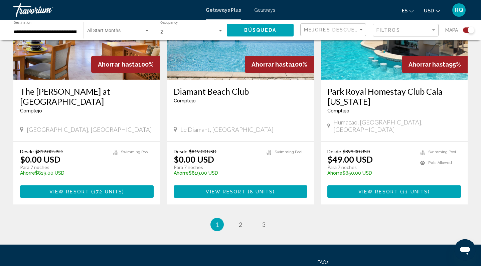
click at [375, 189] on span "View Resort" at bounding box center [378, 191] width 40 height 5
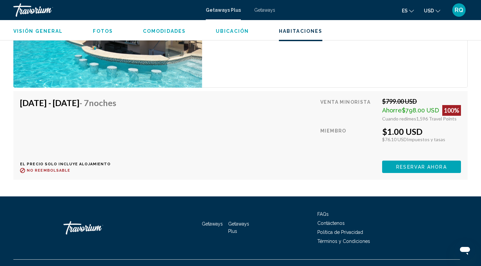
scroll to position [1678, 0]
click at [420, 164] on span "Reservar ahora" at bounding box center [421, 166] width 50 height 5
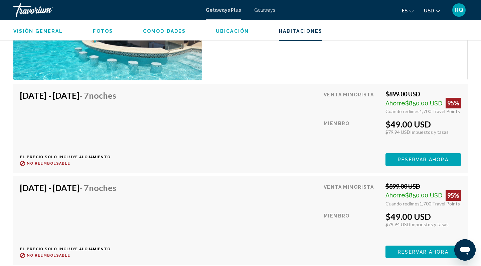
scroll to position [1198, 0]
click at [416, 157] on span "Reservar ahora" at bounding box center [423, 159] width 50 height 5
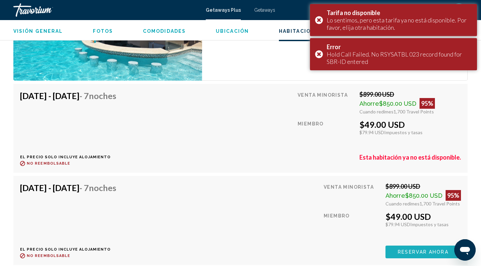
click at [410, 249] on span "Reservar ahora" at bounding box center [423, 251] width 50 height 5
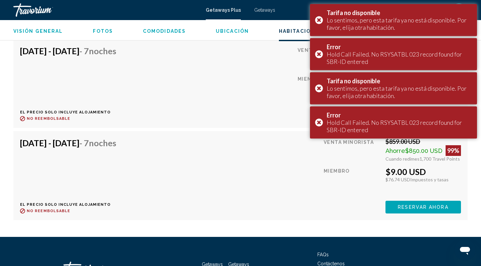
scroll to position [1339, 0]
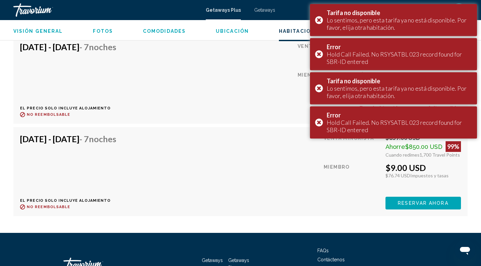
click at [408, 200] on span "Reservar ahora" at bounding box center [423, 202] width 50 height 5
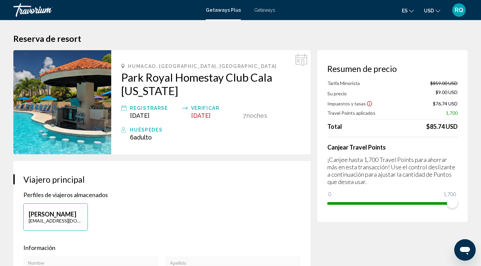
click at [221, 10] on span "Getaways Plus" at bounding box center [223, 9] width 35 height 5
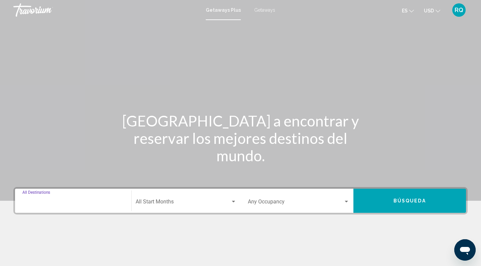
click at [109, 201] on input "Destination All Destinations" at bounding box center [73, 203] width 102 height 6
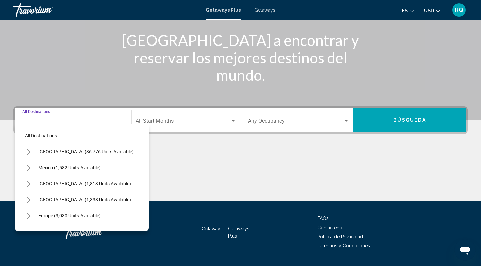
scroll to position [97, 0]
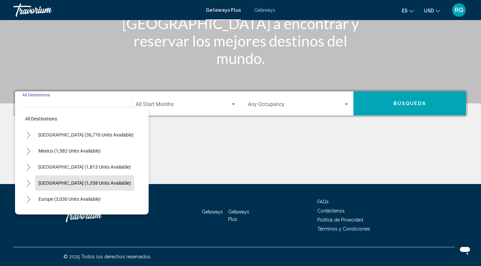
click at [95, 181] on span "[GEOGRAPHIC_DATA] (1,338 units available)" at bounding box center [84, 182] width 93 height 5
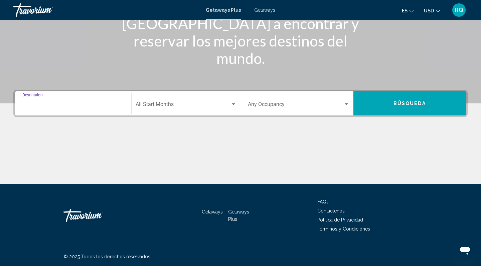
type input "**********"
click at [269, 104] on span "Search widget" at bounding box center [296, 106] width 96 height 6
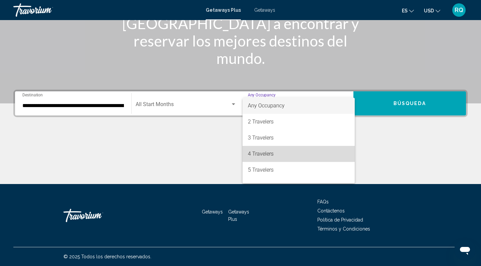
click at [270, 153] on span "4 Travelers" at bounding box center [299, 154] width 102 height 16
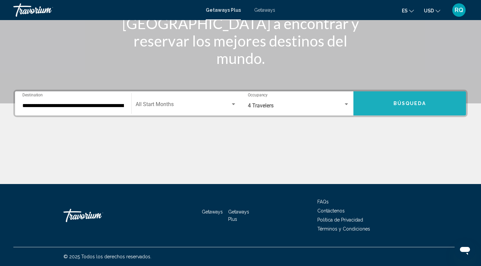
click at [393, 101] on button "Búsqueda" at bounding box center [409, 103] width 113 height 24
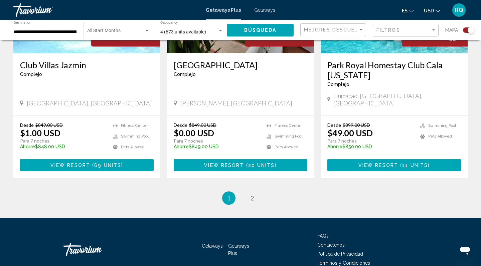
scroll to position [1041, 0]
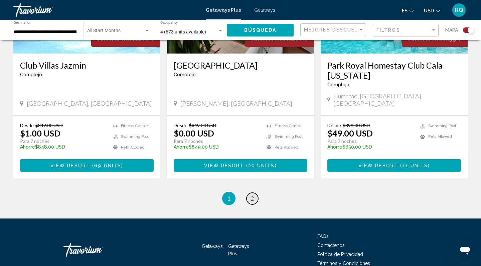
click at [252, 194] on span "2" at bounding box center [252, 197] width 3 height 7
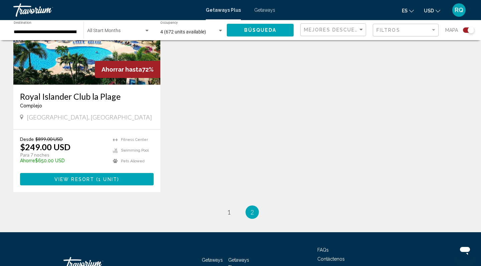
scroll to position [1026, 0]
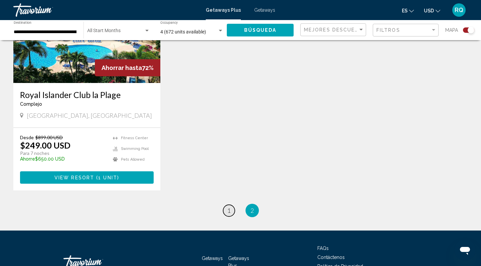
click at [231, 204] on link "page 1" at bounding box center [229, 210] width 12 height 12
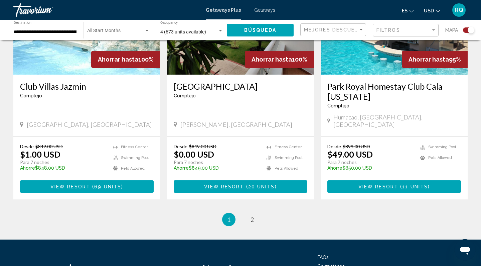
scroll to position [1026, 0]
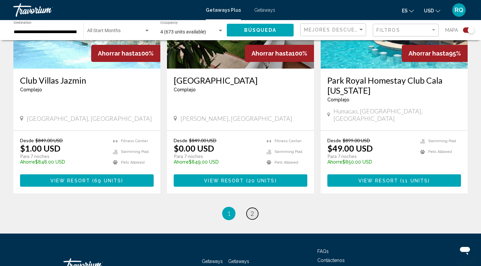
click at [253, 209] on span "2" at bounding box center [252, 212] width 3 height 7
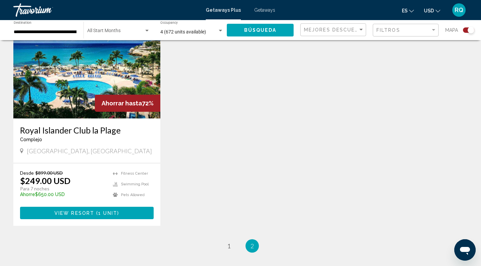
scroll to position [1007, 0]
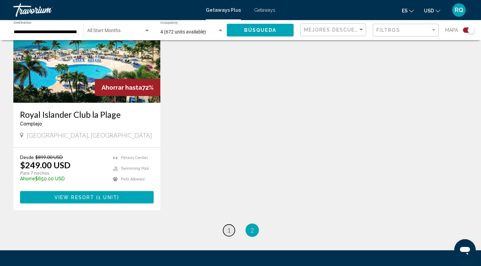
click at [228, 226] on span "1" at bounding box center [228, 229] width 3 height 7
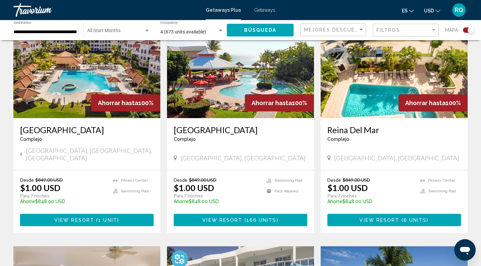
scroll to position [268, 0]
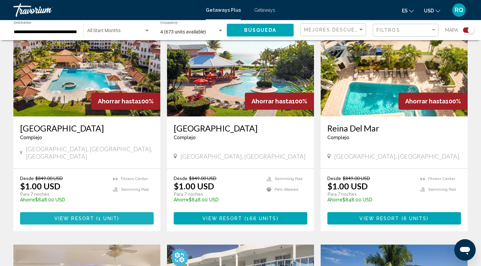
click at [112, 215] on span "1 unit" at bounding box center [107, 217] width 19 height 5
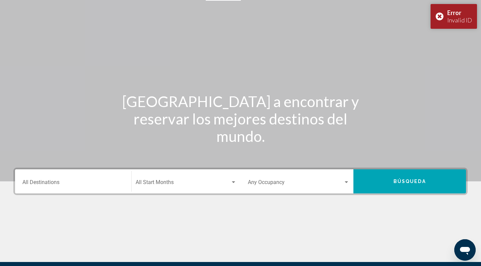
scroll to position [20, 0]
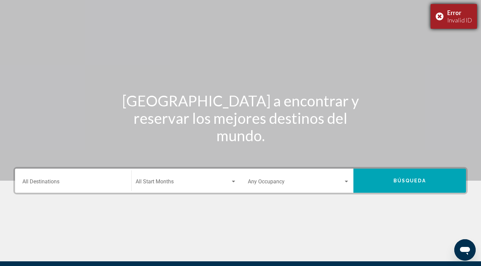
click at [440, 16] on div "Error Invalid ID" at bounding box center [454, 16] width 46 height 25
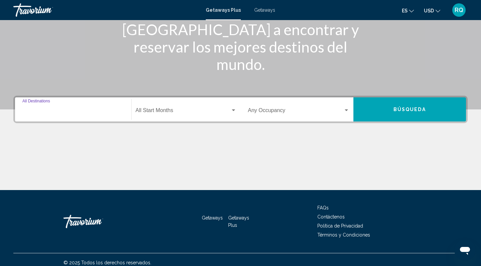
click at [103, 112] on input "Destination All Destinations" at bounding box center [73, 112] width 102 height 6
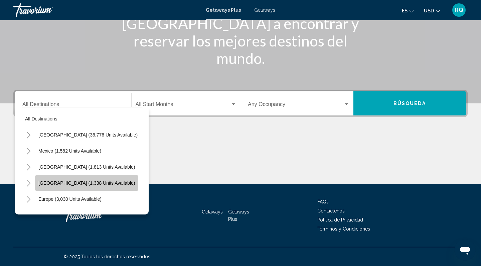
click at [84, 186] on button "[GEOGRAPHIC_DATA] (1,338 units available)" at bounding box center [86, 182] width 103 height 15
type input "**********"
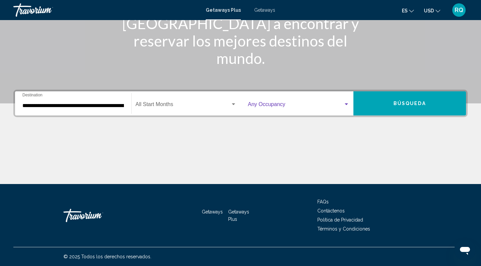
click at [301, 104] on span "Search widget" at bounding box center [296, 106] width 96 height 6
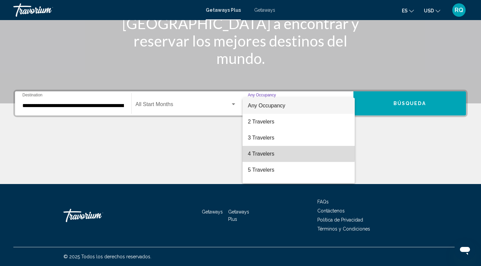
click at [277, 152] on span "4 Travelers" at bounding box center [299, 154] width 102 height 16
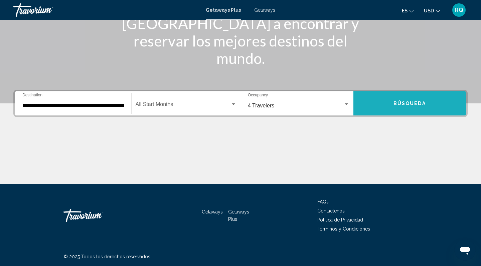
click at [404, 103] on span "Búsqueda" at bounding box center [410, 103] width 32 height 5
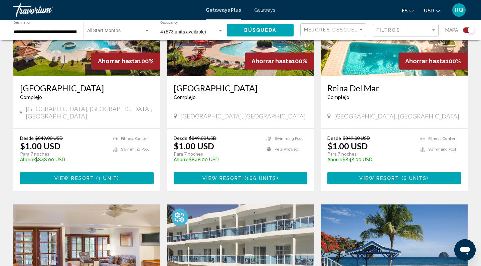
scroll to position [308, 0]
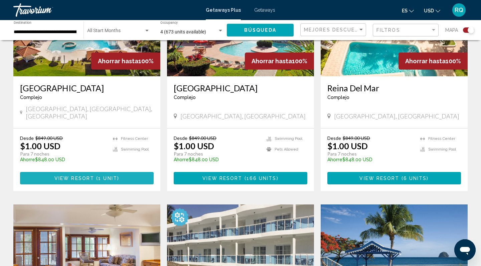
click at [127, 172] on button "View Resort ( 1 unit )" at bounding box center [87, 178] width 134 height 12
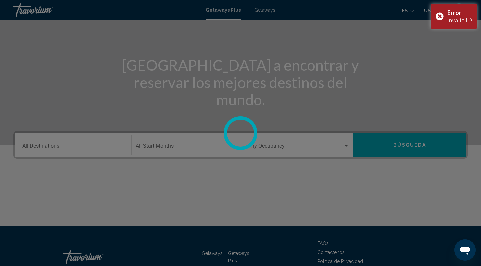
scroll to position [56, 0]
click at [440, 18] on div "Error Invalid ID" at bounding box center [454, 16] width 46 height 25
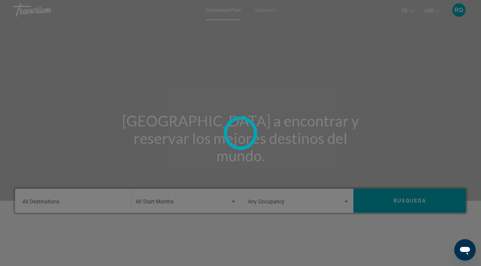
scroll to position [0, 0]
click at [66, 200] on div at bounding box center [240, 133] width 481 height 266
click at [260, 12] on div at bounding box center [240, 133] width 481 height 266
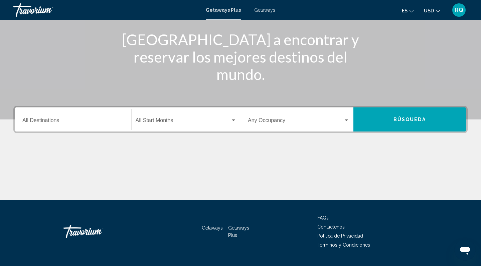
scroll to position [78, 0]
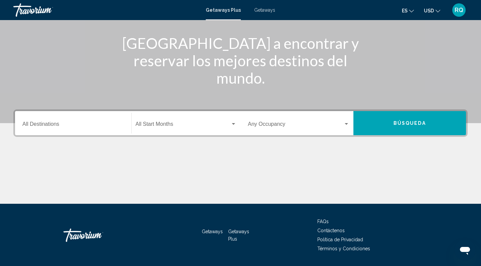
click at [266, 10] on span "Getaways" at bounding box center [264, 9] width 21 height 5
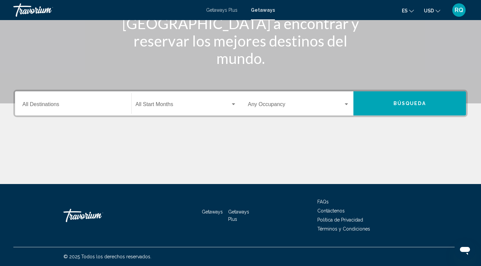
scroll to position [97, 0]
click at [93, 105] on input "Destination All Destinations" at bounding box center [73, 106] width 102 height 6
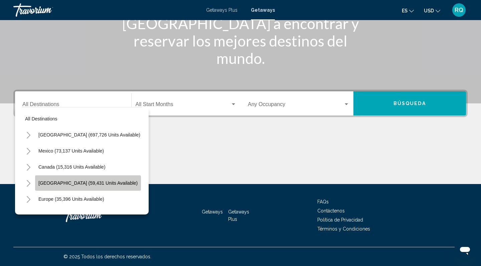
click at [76, 185] on button "Caribbean & Atlantic Islands (59,431 units available)" at bounding box center [88, 182] width 106 height 15
type input "**********"
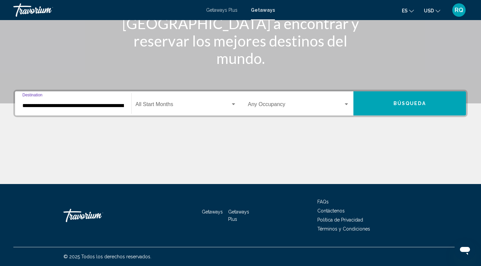
click at [281, 104] on span "Search widget" at bounding box center [296, 106] width 96 height 6
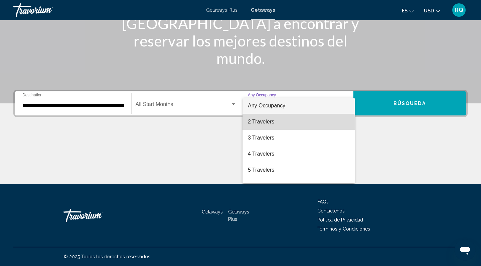
click at [278, 126] on span "2 Travelers" at bounding box center [299, 122] width 102 height 16
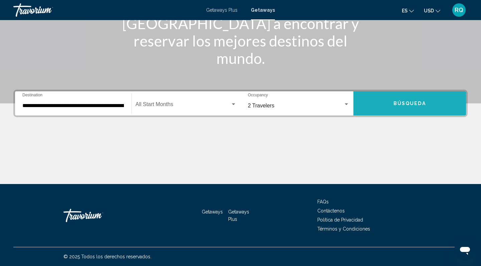
click at [394, 98] on button "Búsqueda" at bounding box center [409, 103] width 113 height 24
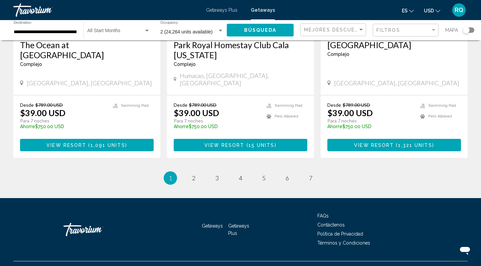
scroll to position [844, 0]
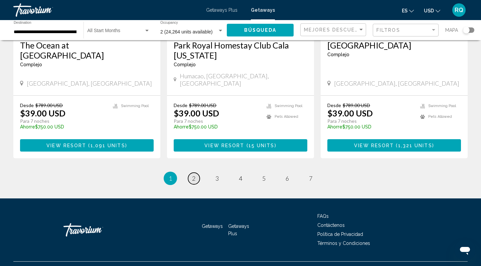
click at [192, 174] on span "2" at bounding box center [193, 177] width 3 height 7
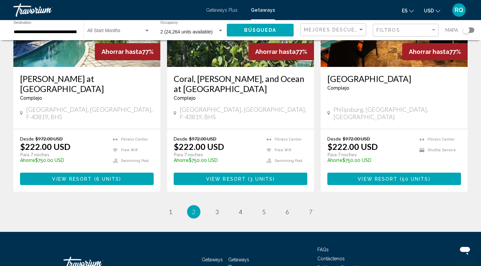
scroll to position [818, 0]
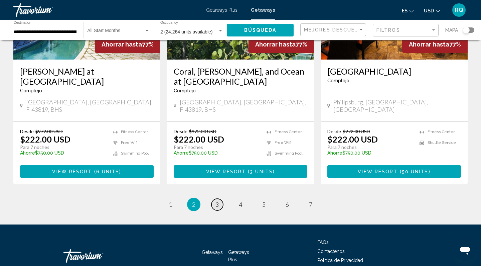
click at [220, 199] on link "page 3" at bounding box center [217, 204] width 12 height 12
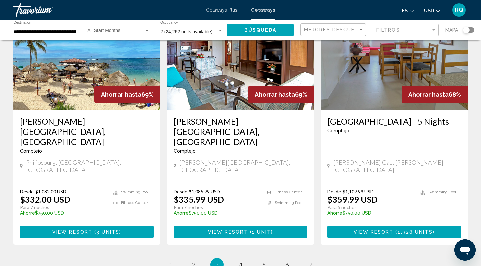
scroll to position [790, 0]
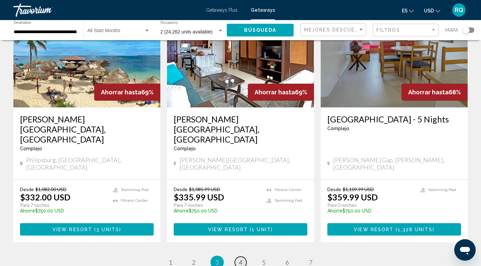
click at [241, 258] on span "4" at bounding box center [240, 261] width 3 height 7
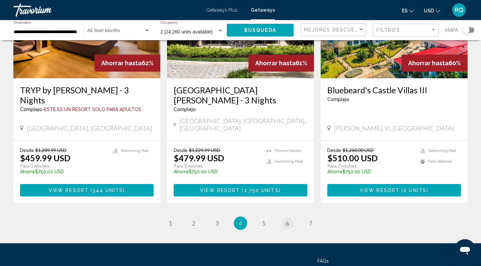
scroll to position [830, 0]
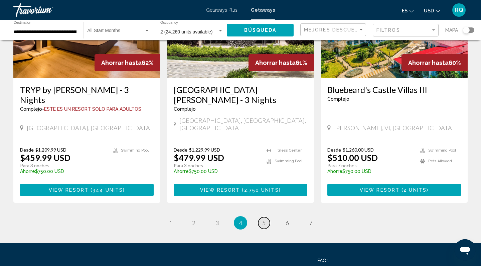
click at [264, 219] on span "5" at bounding box center [263, 222] width 3 height 7
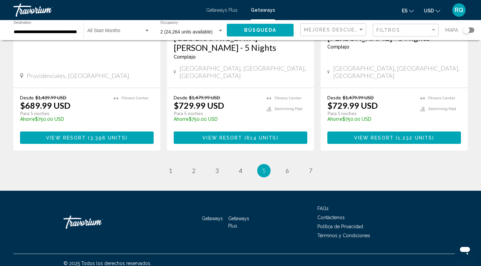
scroll to position [854, 0]
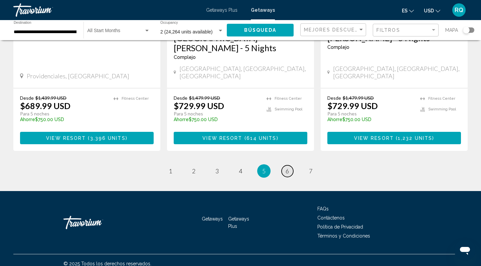
click at [289, 167] on span "6" at bounding box center [287, 170] width 3 height 7
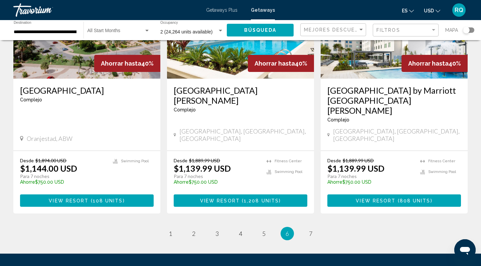
scroll to position [823, 0]
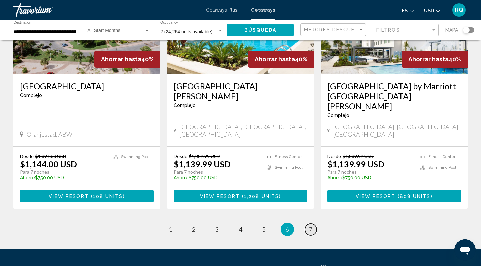
click at [308, 223] on link "page 7" at bounding box center [311, 229] width 12 height 12
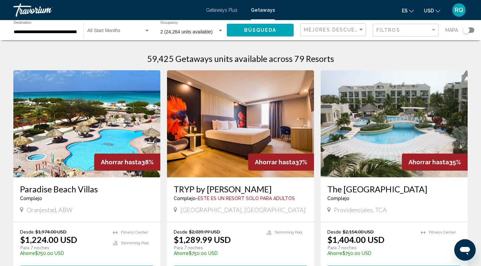
click at [233, 10] on span "Getaways Plus" at bounding box center [221, 9] width 31 height 5
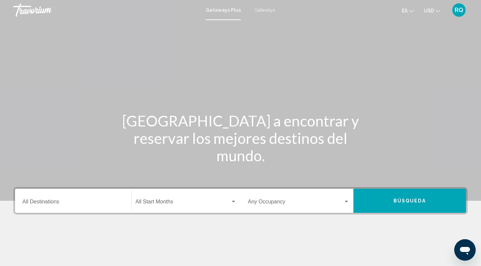
click at [100, 202] on input "Destination All Destinations" at bounding box center [73, 203] width 102 height 6
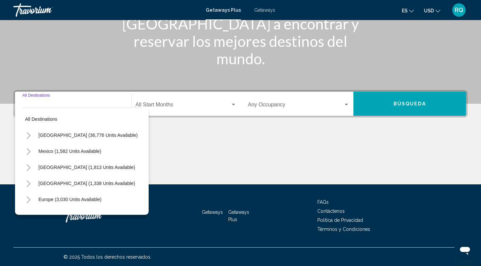
scroll to position [97, 0]
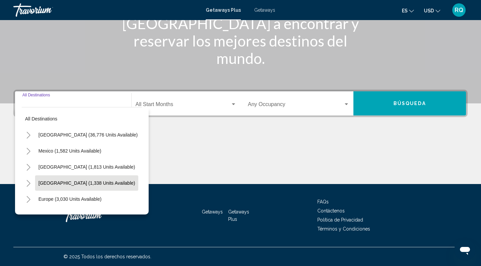
click at [90, 181] on span "[GEOGRAPHIC_DATA] (1,338 units available)" at bounding box center [86, 182] width 97 height 5
type input "**********"
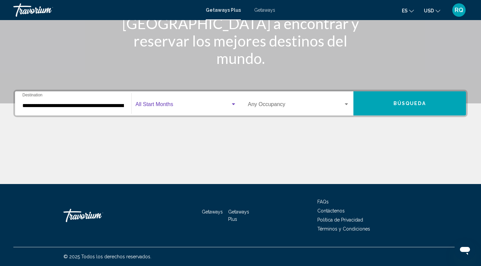
click at [167, 105] on span "Search widget" at bounding box center [183, 106] width 95 height 6
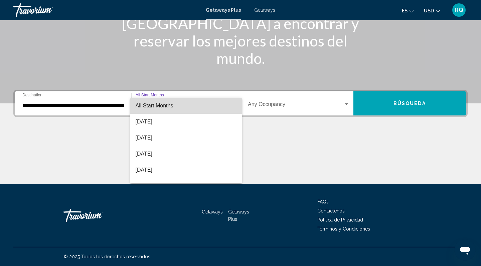
click at [170, 106] on span "All Start Months" at bounding box center [155, 106] width 38 height 6
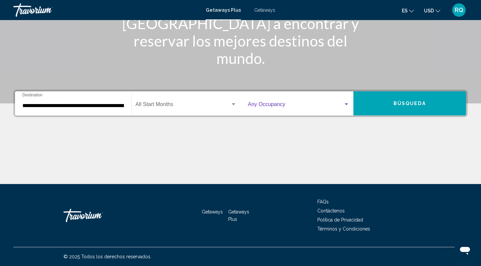
click at [283, 104] on span "Search widget" at bounding box center [296, 106] width 96 height 6
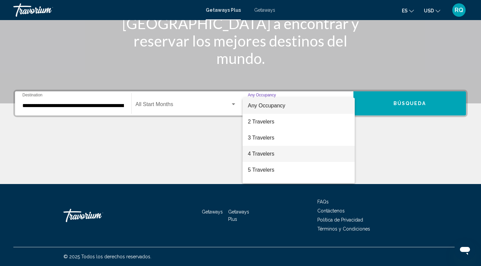
click at [268, 156] on span "4 Travelers" at bounding box center [299, 154] width 102 height 16
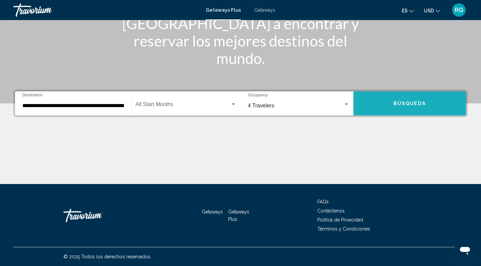
click at [390, 106] on button "Búsqueda" at bounding box center [409, 103] width 113 height 24
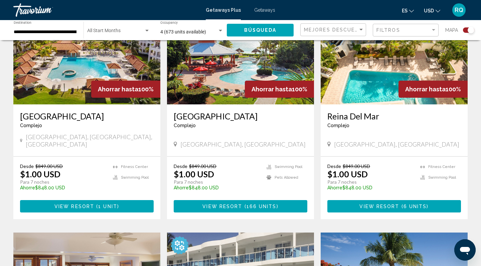
scroll to position [281, 0]
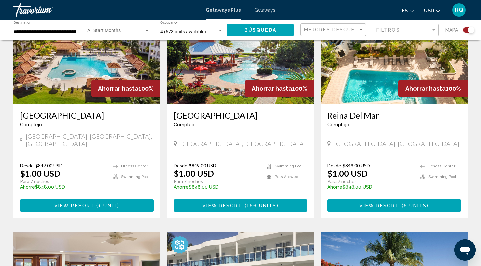
click at [118, 203] on span "( 1 unit )" at bounding box center [106, 205] width 25 height 5
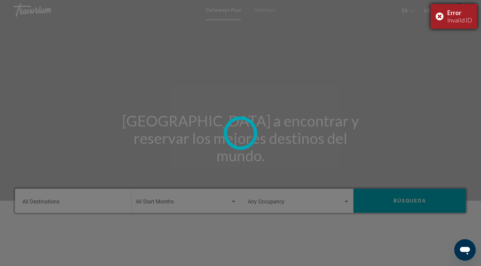
click at [439, 18] on div "Error Invalid ID" at bounding box center [454, 16] width 46 height 25
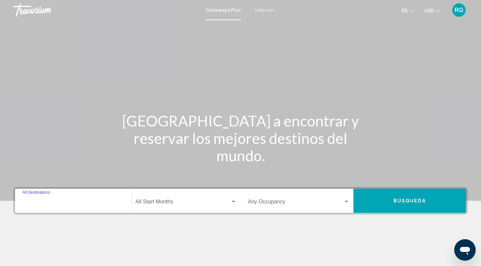
click at [65, 200] on input "Destination All Destinations" at bounding box center [73, 203] width 102 height 6
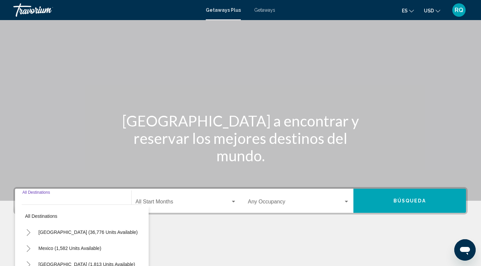
scroll to position [97, 0]
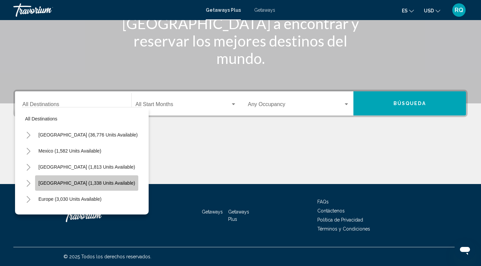
click at [67, 183] on span "[GEOGRAPHIC_DATA] (1,338 units available)" at bounding box center [86, 182] width 97 height 5
type input "**********"
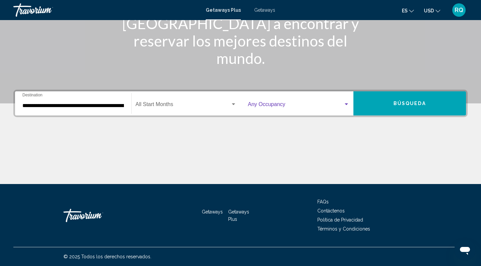
click at [277, 107] on span "Search widget" at bounding box center [296, 106] width 96 height 6
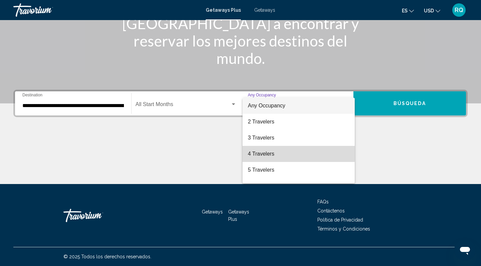
click at [267, 153] on span "4 Travelers" at bounding box center [299, 154] width 102 height 16
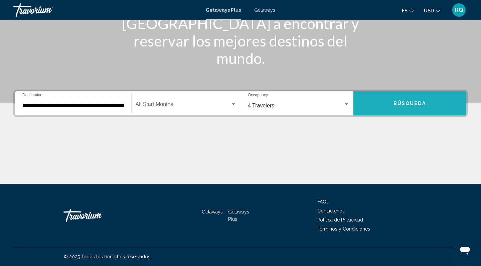
click at [399, 101] on span "Búsqueda" at bounding box center [410, 103] width 32 height 5
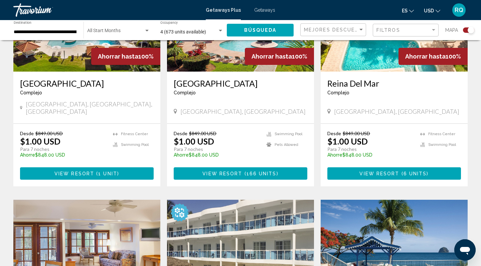
scroll to position [313, 0]
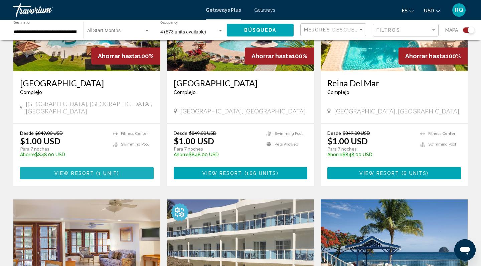
click at [115, 170] on span "1 unit" at bounding box center [107, 172] width 19 height 5
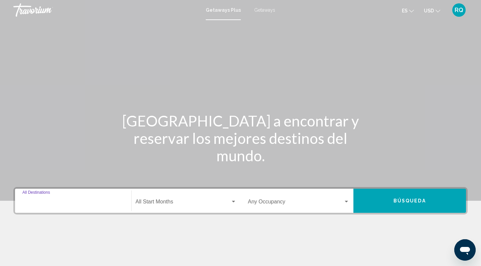
click at [60, 200] on input "Destination All Destinations" at bounding box center [73, 203] width 102 height 6
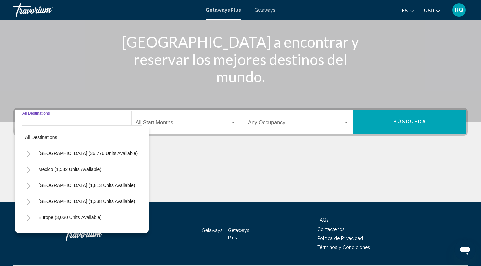
scroll to position [97, 0]
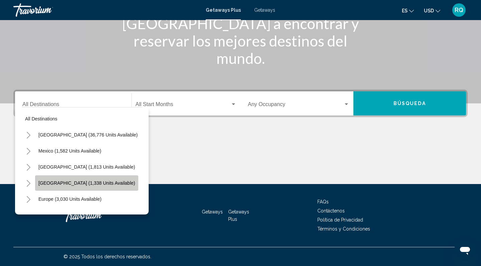
click at [69, 181] on span "[GEOGRAPHIC_DATA] (1,338 units available)" at bounding box center [86, 182] width 97 height 5
type input "**********"
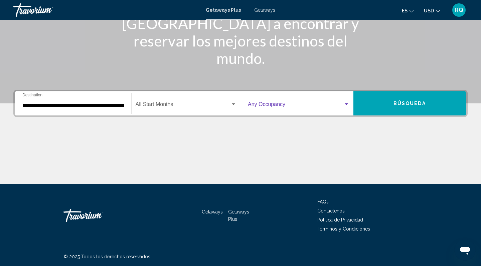
click at [285, 103] on span "Search widget" at bounding box center [296, 106] width 96 height 6
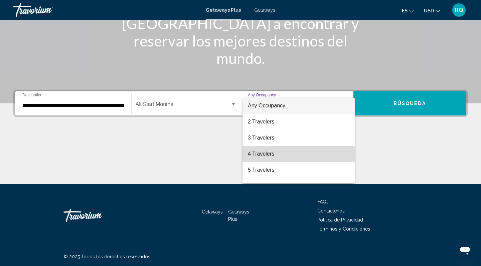
click at [265, 157] on span "4 Travelers" at bounding box center [299, 154] width 102 height 16
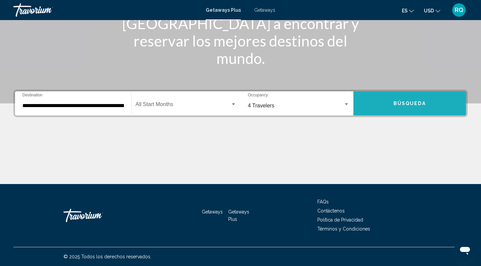
click at [402, 105] on span "Búsqueda" at bounding box center [410, 103] width 32 height 5
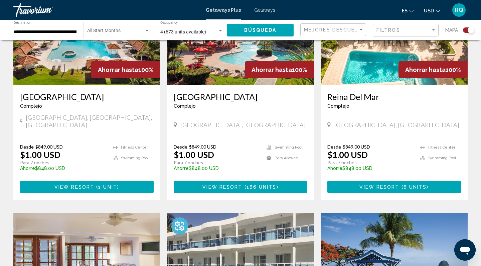
scroll to position [299, 0]
click at [244, 184] on span "Main content" at bounding box center [243, 186] width 2 height 5
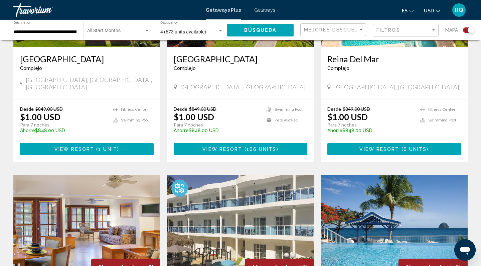
scroll to position [294, 0]
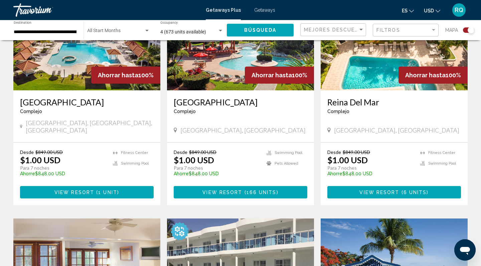
click at [106, 189] on span "1 unit" at bounding box center [107, 191] width 19 height 5
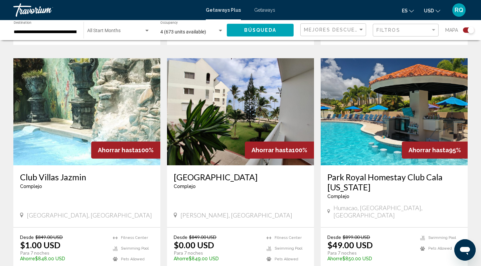
scroll to position [939, 0]
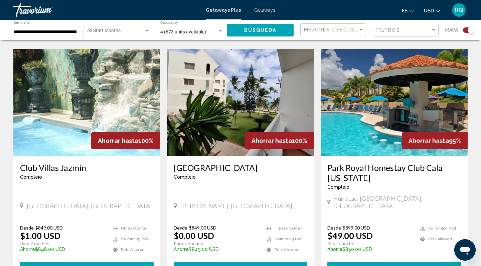
click at [401, 265] on span "( 11 units )" at bounding box center [414, 267] width 32 height 5
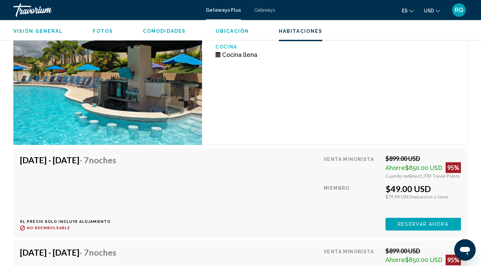
scroll to position [1123, 0]
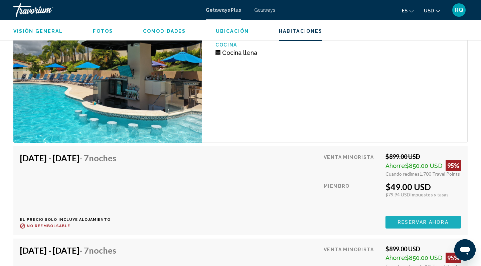
click at [405, 224] on span "Reservar ahora" at bounding box center [423, 222] width 50 height 5
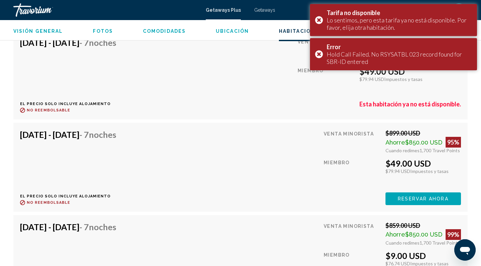
scroll to position [1243, 0]
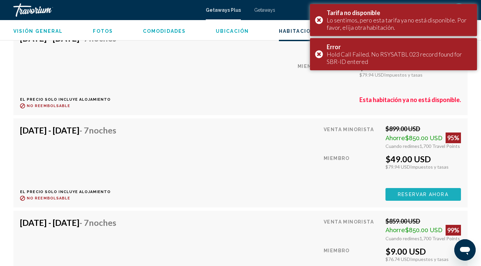
click at [403, 195] on span "Reservar ahora" at bounding box center [423, 194] width 50 height 5
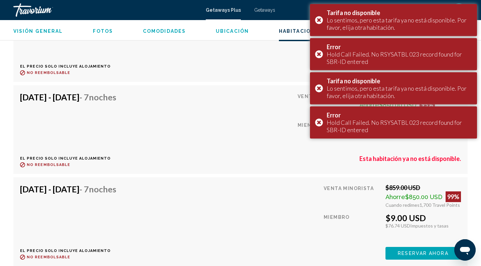
scroll to position [1283, 0]
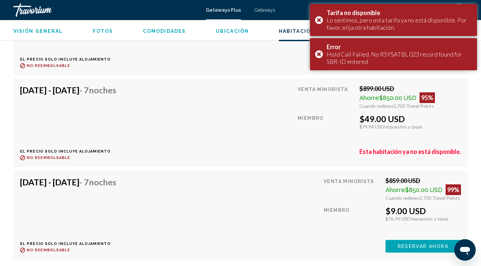
click at [423, 246] on span "Reservar ahora" at bounding box center [423, 246] width 50 height 5
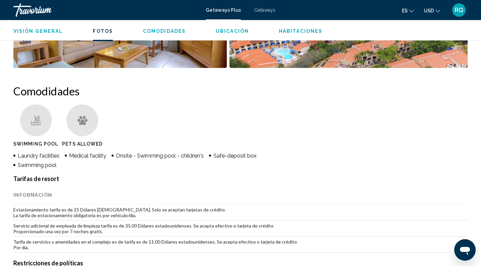
scroll to position [471, 0]
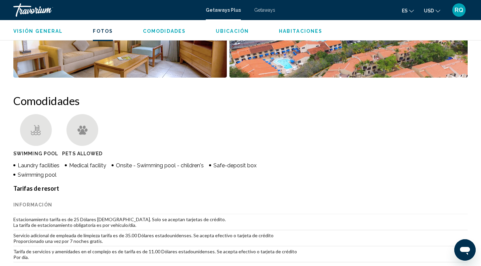
click at [297, 30] on span "Habitaciones" at bounding box center [300, 30] width 43 height 5
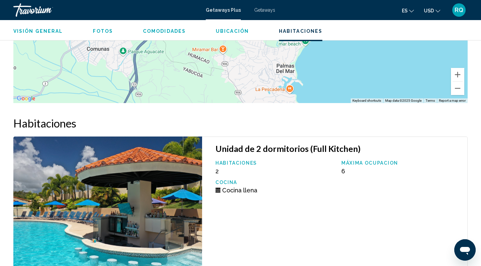
scroll to position [1062, 0]
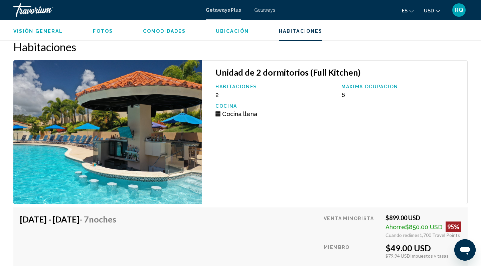
click at [158, 33] on span "Comodidades" at bounding box center [164, 30] width 43 height 5
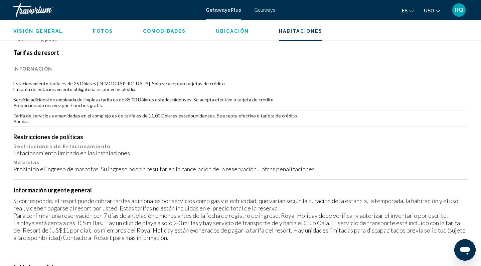
scroll to position [525, 0]
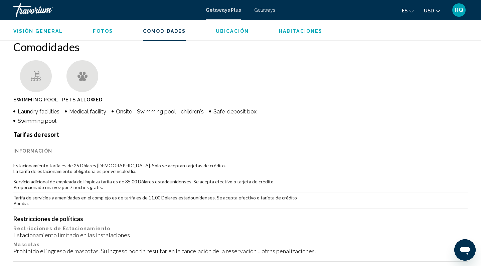
click at [110, 32] on span "Fotos" at bounding box center [103, 30] width 20 height 5
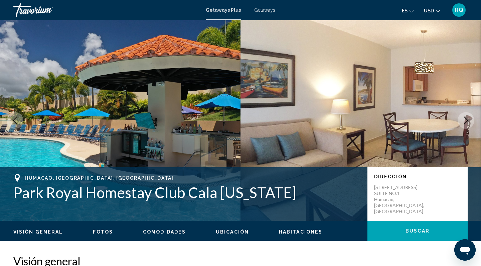
scroll to position [0, 0]
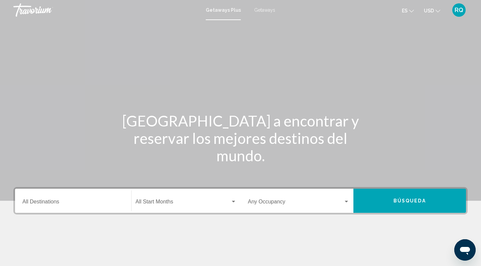
click at [81, 199] on div "Destination All Destinations" at bounding box center [73, 200] width 102 height 21
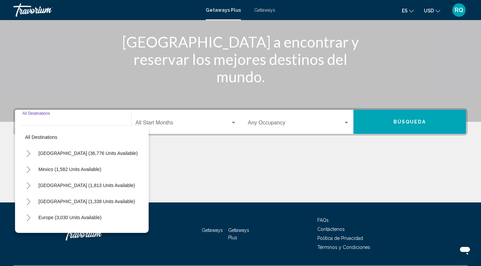
scroll to position [97, 0]
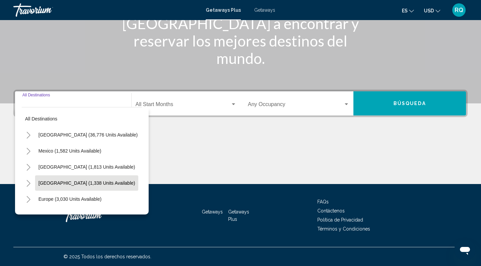
click at [93, 181] on span "[GEOGRAPHIC_DATA] (1,338 units available)" at bounding box center [86, 182] width 97 height 5
type input "**********"
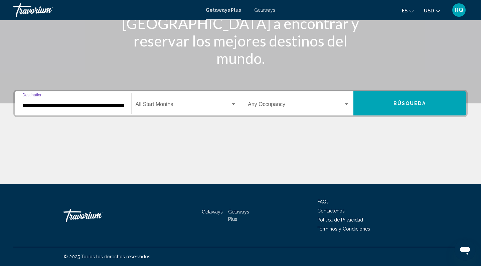
click at [174, 109] on div "Start Month All Start Months" at bounding box center [186, 103] width 101 height 21
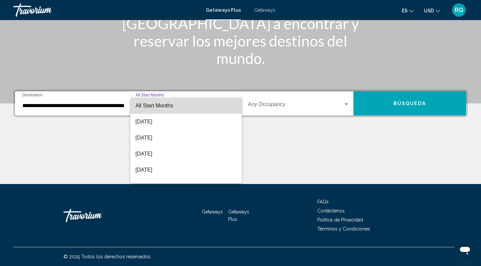
click at [180, 105] on span "All Start Months" at bounding box center [186, 106] width 101 height 16
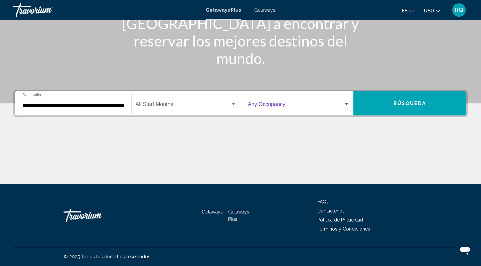
click at [317, 105] on span "Search widget" at bounding box center [296, 106] width 96 height 6
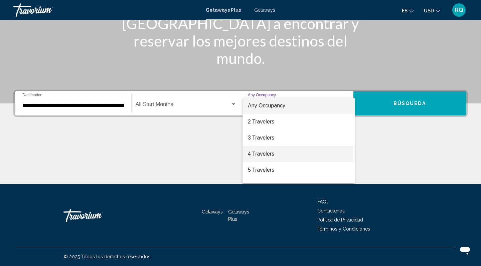
click at [309, 157] on span "4 Travelers" at bounding box center [299, 154] width 102 height 16
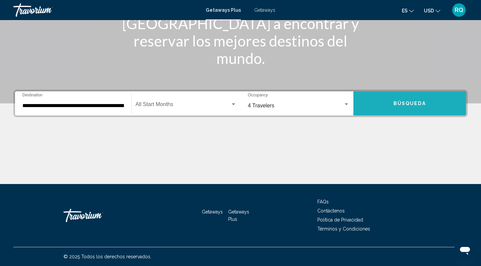
click at [395, 107] on button "Búsqueda" at bounding box center [409, 103] width 113 height 24
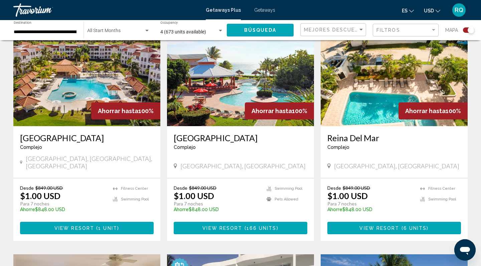
scroll to position [257, 0]
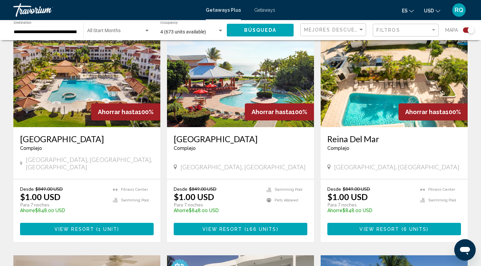
click at [112, 226] on span "1 unit" at bounding box center [107, 228] width 19 height 5
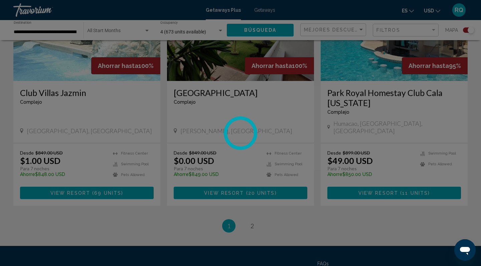
scroll to position [1014, 0]
click at [373, 159] on div at bounding box center [240, 133] width 481 height 266
click at [372, 157] on div at bounding box center [240, 133] width 481 height 266
click at [369, 158] on div at bounding box center [240, 133] width 481 height 266
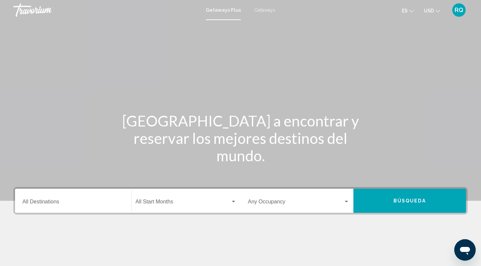
click at [58, 195] on div "Destination All Destinations" at bounding box center [73, 200] width 102 height 21
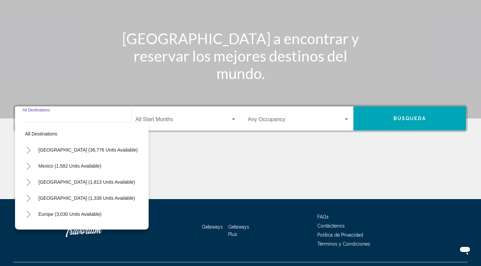
scroll to position [97, 0]
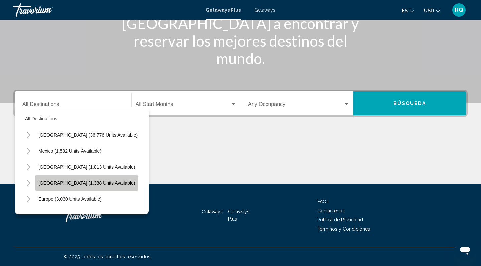
click at [63, 181] on span "[GEOGRAPHIC_DATA] (1,338 units available)" at bounding box center [86, 182] width 97 height 5
type input "**********"
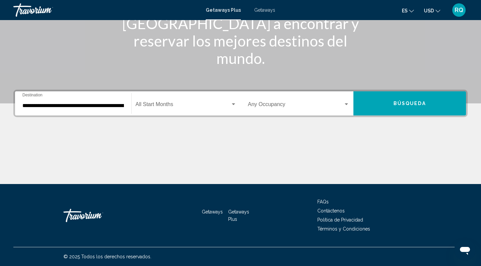
click at [225, 102] on div "Start Month All Start Months" at bounding box center [186, 103] width 101 height 21
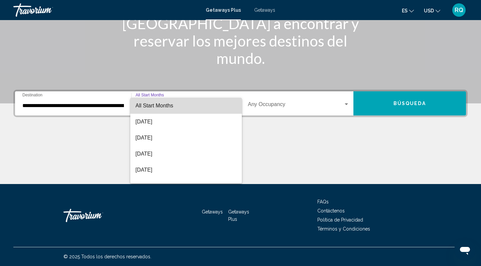
click at [221, 106] on span "All Start Months" at bounding box center [186, 106] width 101 height 16
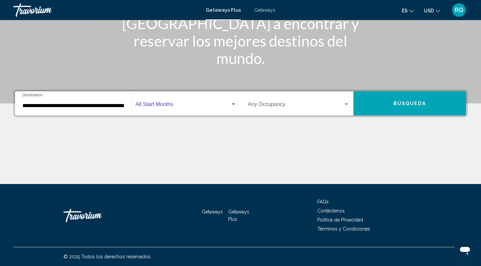
click at [311, 107] on span "Search widget" at bounding box center [296, 106] width 96 height 6
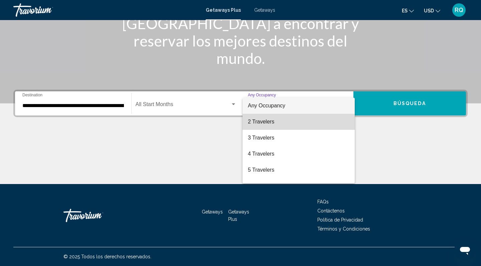
click at [296, 128] on span "2 Travelers" at bounding box center [299, 122] width 102 height 16
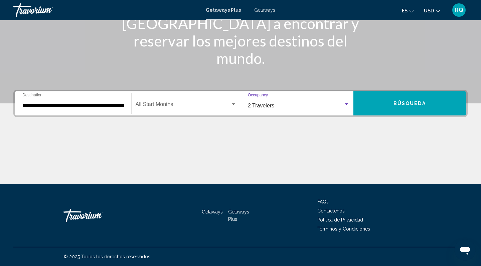
click at [384, 100] on button "Búsqueda" at bounding box center [409, 103] width 113 height 24
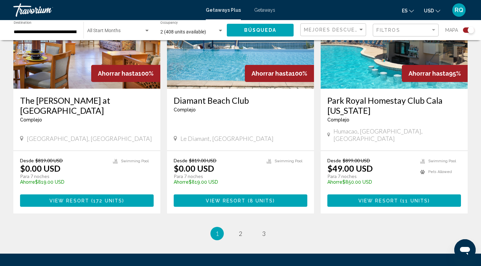
scroll to position [1015, 0]
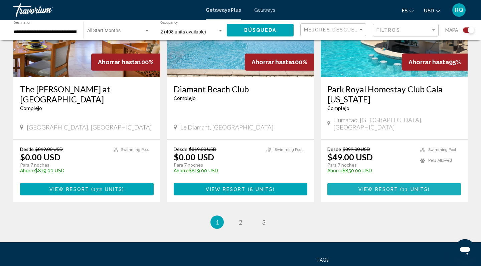
click at [389, 186] on span "View Resort" at bounding box center [378, 188] width 40 height 5
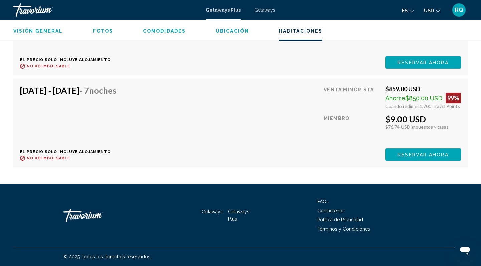
scroll to position [1375, 0]
click at [423, 156] on span "Reservar ahora" at bounding box center [423, 154] width 50 height 5
